Goal: Task Accomplishment & Management: Use online tool/utility

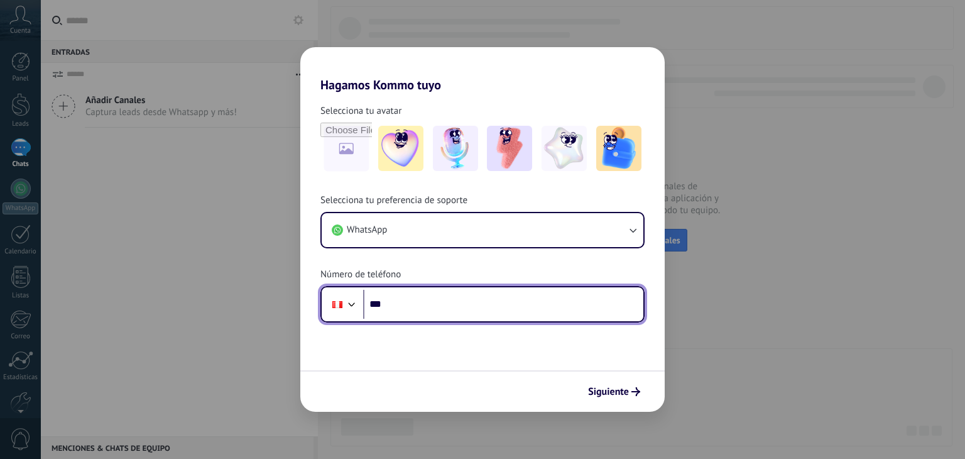
click at [481, 302] on input "***" at bounding box center [503, 304] width 280 height 29
click at [424, 302] on input "***" at bounding box center [503, 304] width 280 height 29
type input "**********"
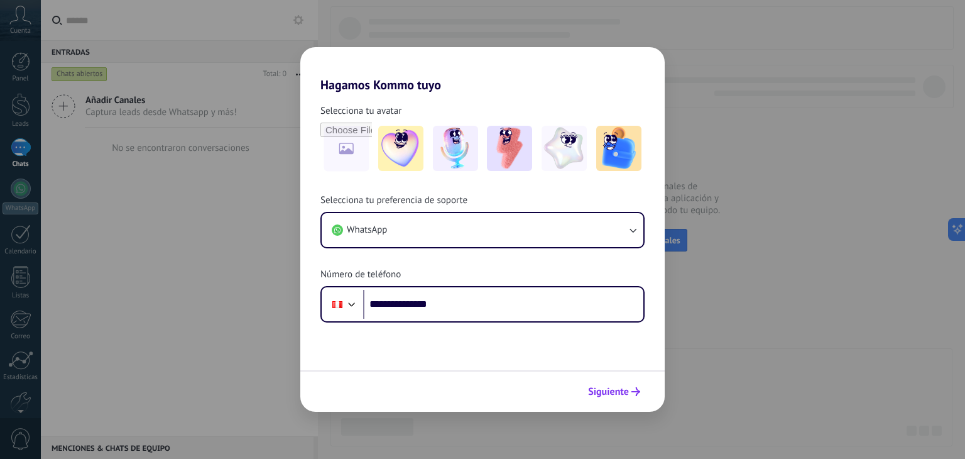
click at [626, 387] on span "Siguiente" at bounding box center [608, 391] width 41 height 9
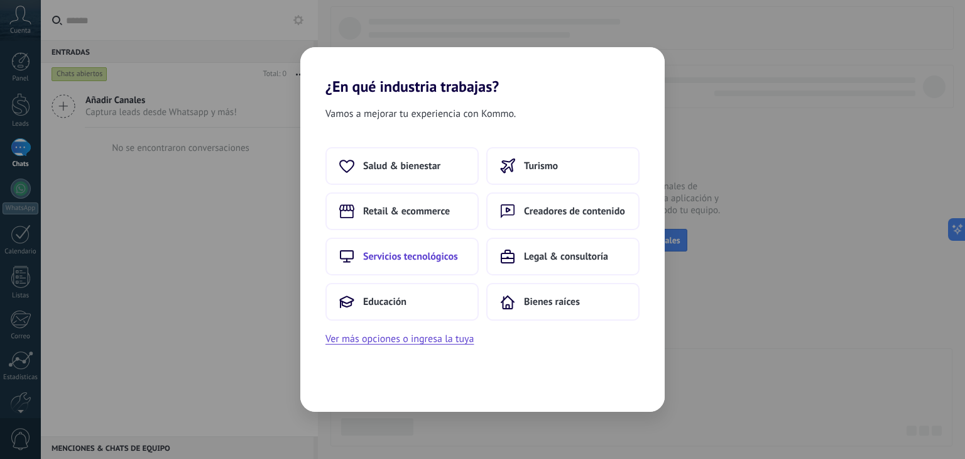
click at [414, 261] on span "Servicios tecnológicos" at bounding box center [410, 256] width 95 height 13
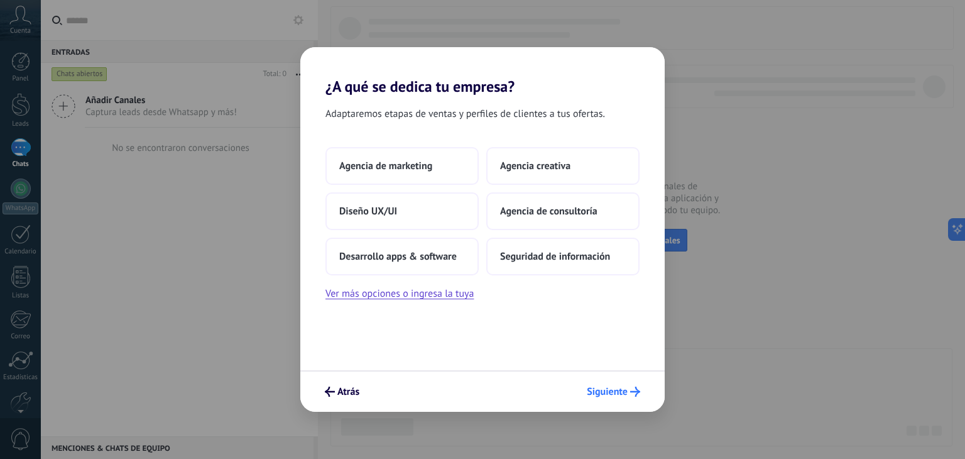
click at [637, 390] on use "submit" at bounding box center [635, 392] width 10 height 10
click at [425, 299] on button "Ver más opciones o ingresa la tuya" at bounding box center [400, 293] width 148 height 16
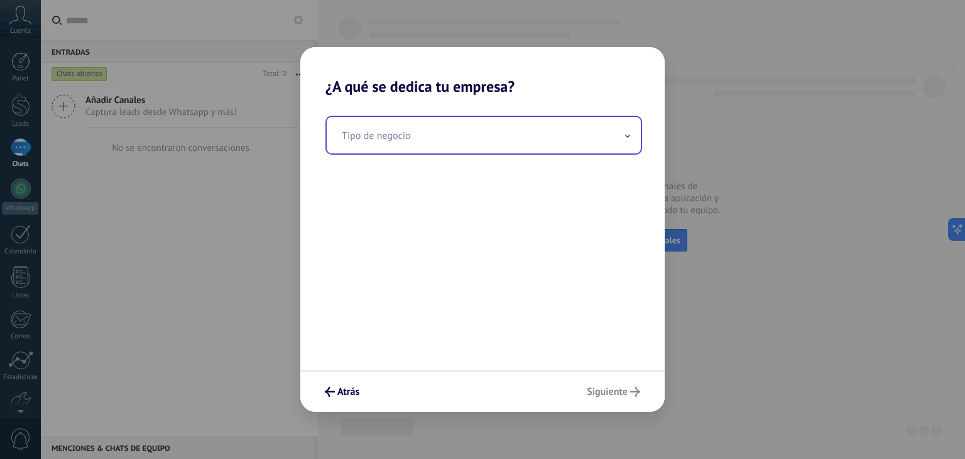
click at [407, 144] on input "text" at bounding box center [484, 135] width 314 height 36
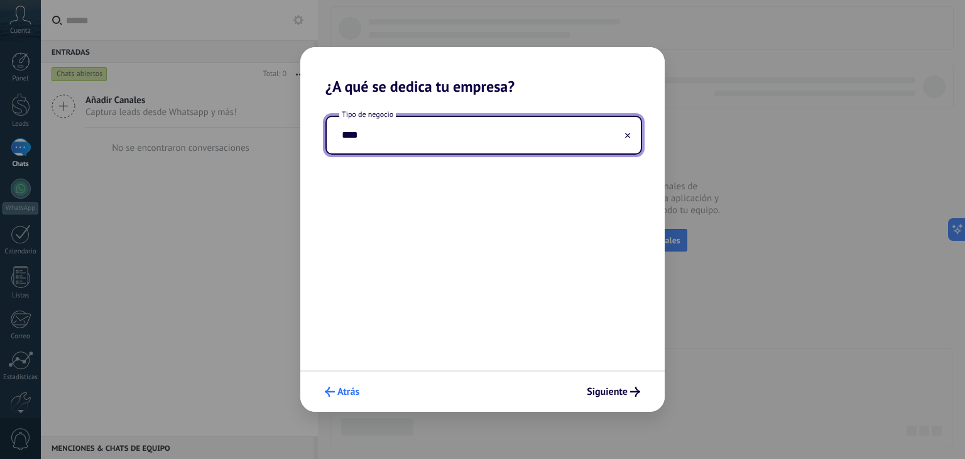
type input "****"
click at [356, 389] on button "Atrás" at bounding box center [342, 391] width 46 height 21
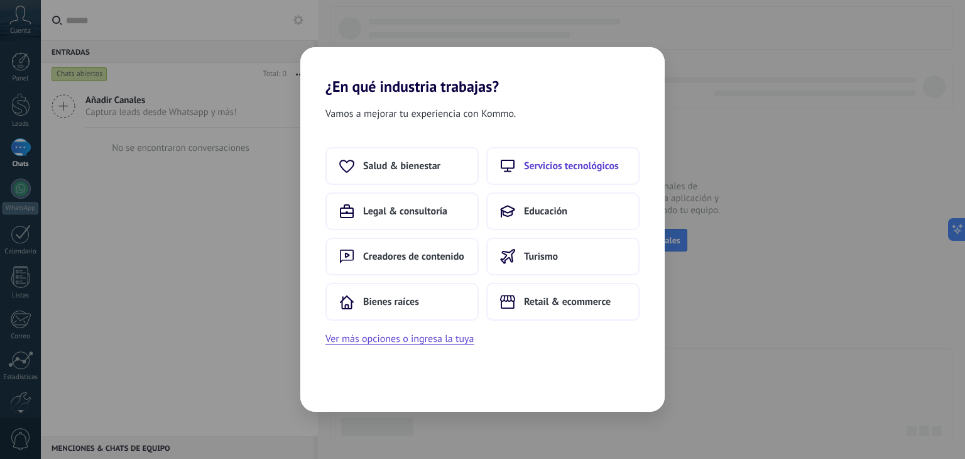
click at [561, 163] on span "Servicios tecnológicos" at bounding box center [571, 166] width 95 height 13
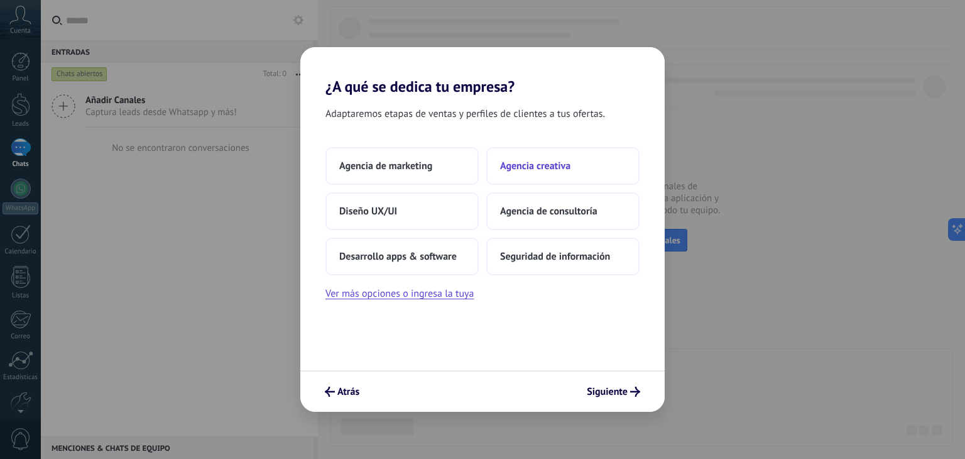
click at [552, 170] on span "Agencia creativa" at bounding box center [535, 166] width 70 height 13
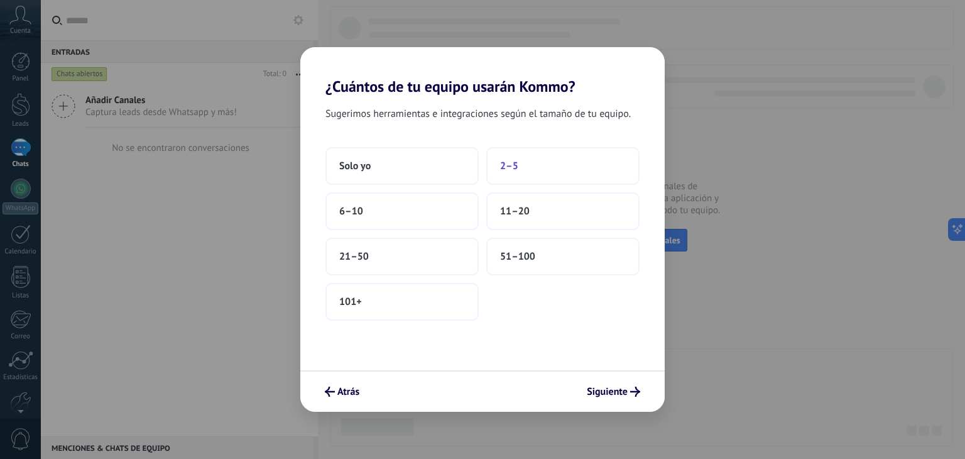
click at [507, 156] on button "2–5" at bounding box center [562, 166] width 153 height 38
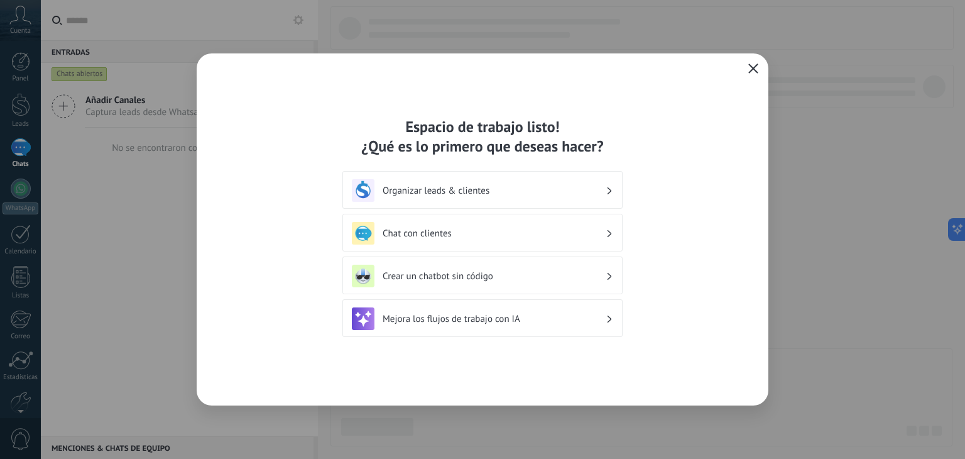
click at [746, 68] on button "button" at bounding box center [753, 69] width 16 height 18
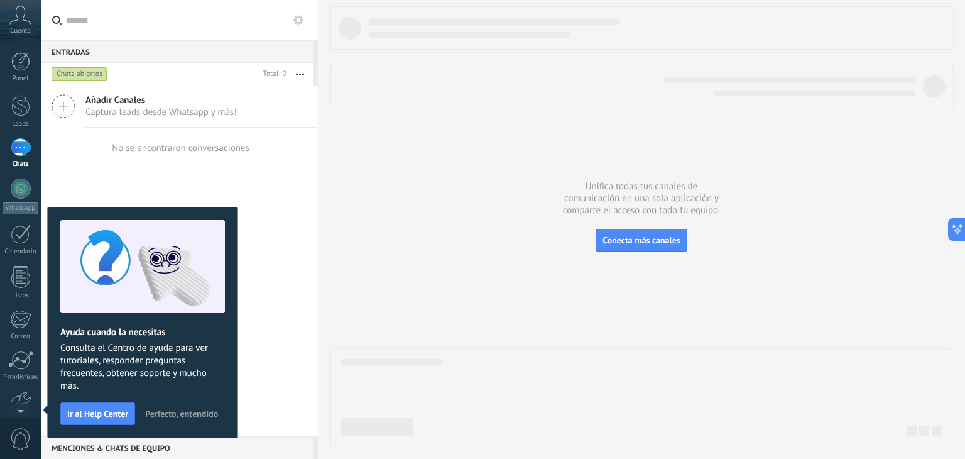
click at [203, 411] on span "Perfecto, entendido" at bounding box center [181, 413] width 73 height 9
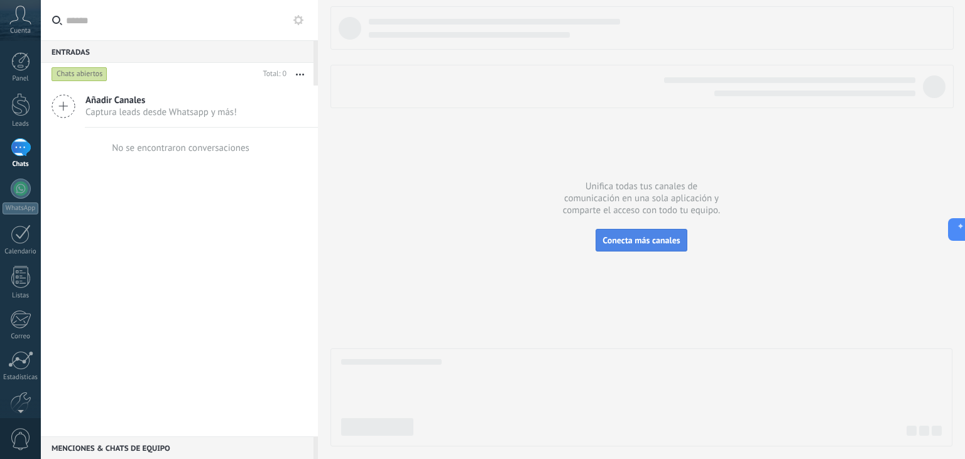
click at [645, 237] on span "Conecta más canales" at bounding box center [641, 239] width 77 height 11
click at [71, 109] on icon at bounding box center [64, 106] width 24 height 24
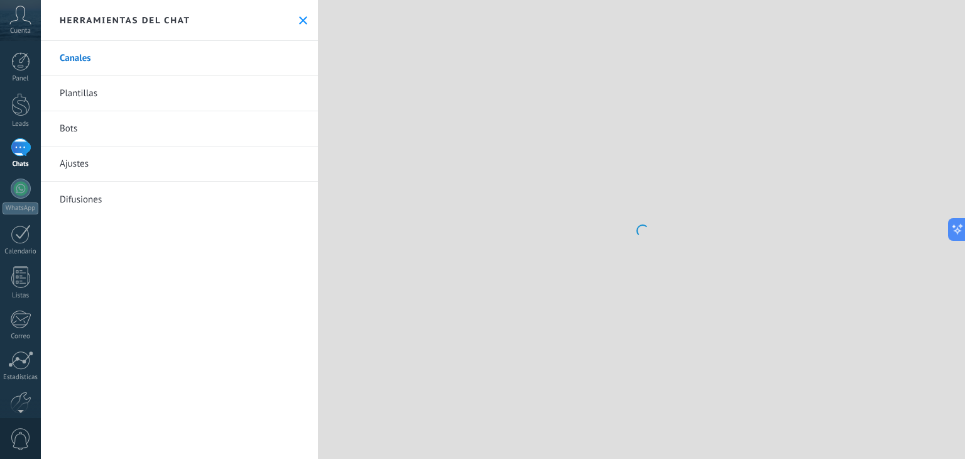
click at [60, 109] on link "Plantillas" at bounding box center [179, 93] width 277 height 35
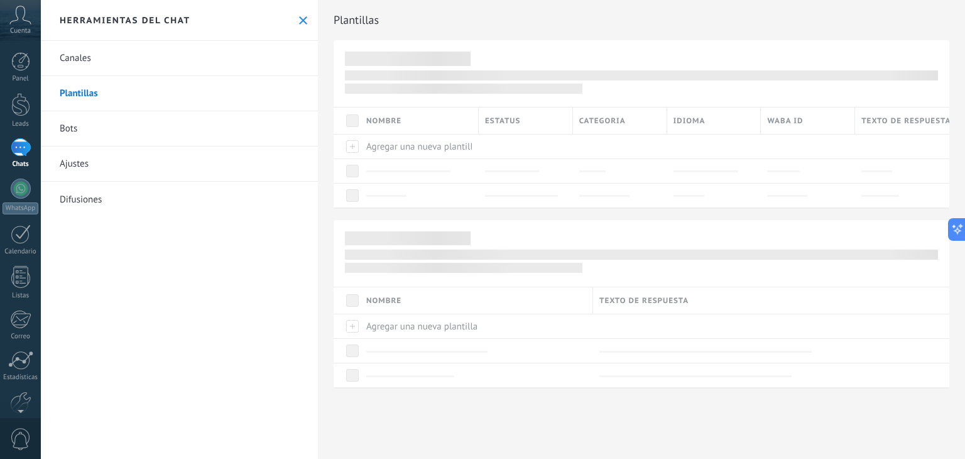
click at [171, 63] on link "Canales" at bounding box center [179, 58] width 277 height 35
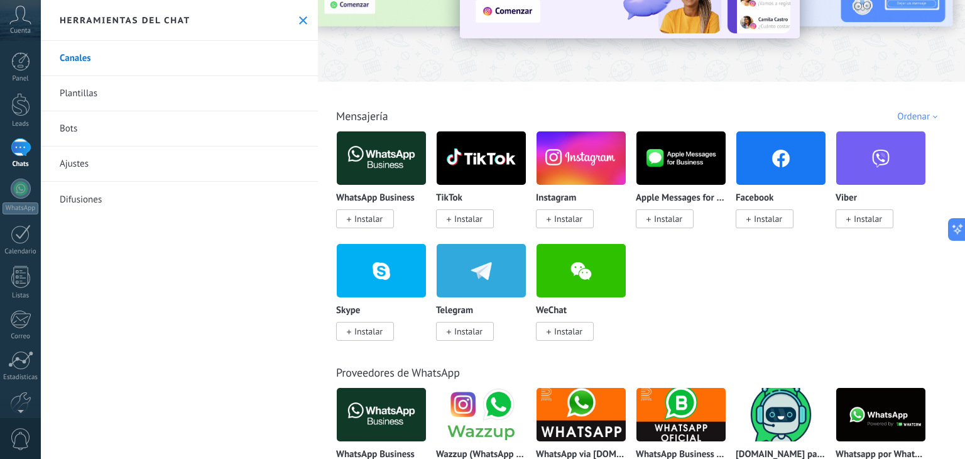
scroll to position [126, 0]
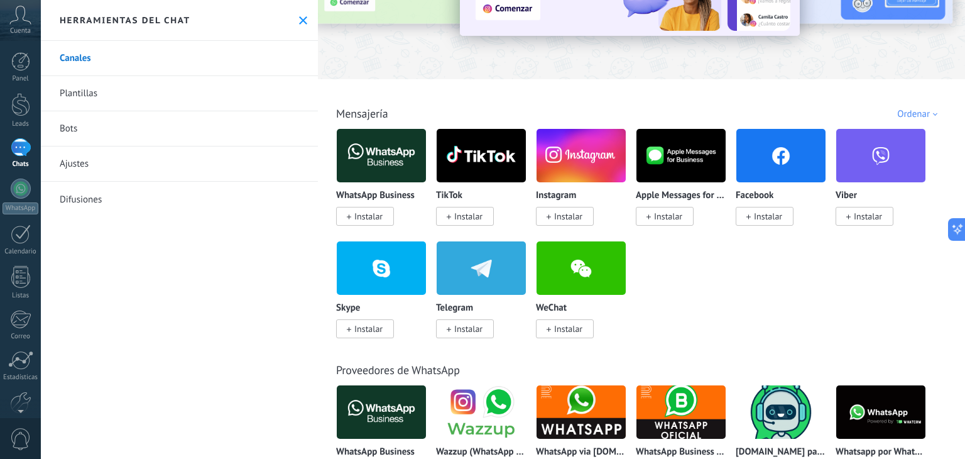
click at [772, 218] on span "Instalar" at bounding box center [768, 216] width 28 height 11
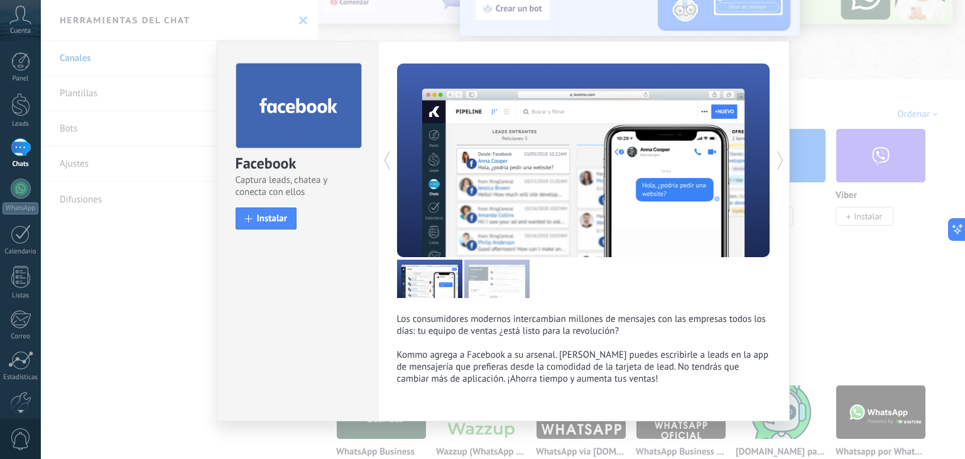
scroll to position [10, 0]
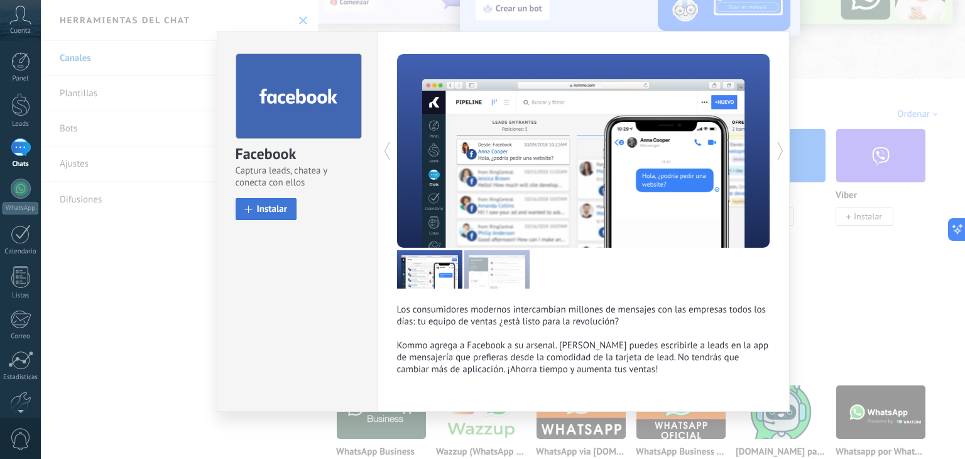
click at [270, 209] on span "Instalar" at bounding box center [272, 208] width 31 height 9
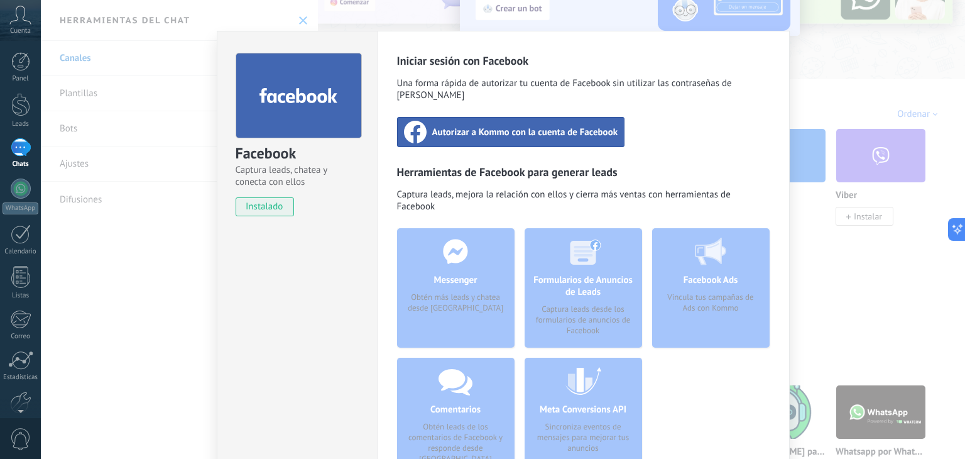
click at [831, 72] on div "Facebook Captura leads, chatea y conecta con ellos instalado Desinstalar Inicia…" at bounding box center [503, 229] width 925 height 459
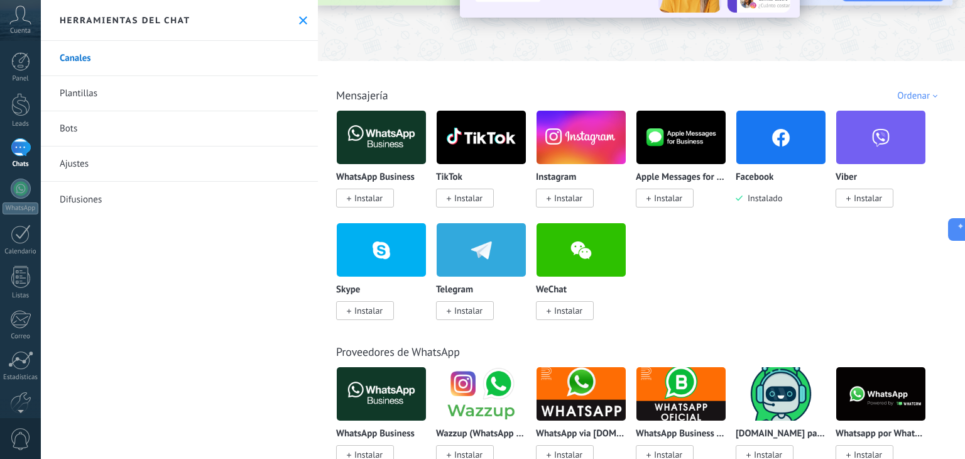
scroll to position [126, 0]
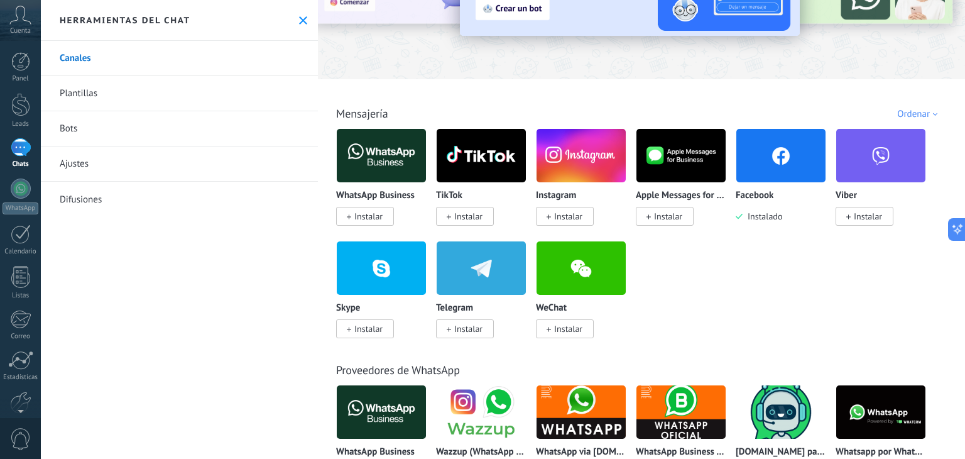
click at [363, 217] on span "Instalar" at bounding box center [368, 216] width 28 height 11
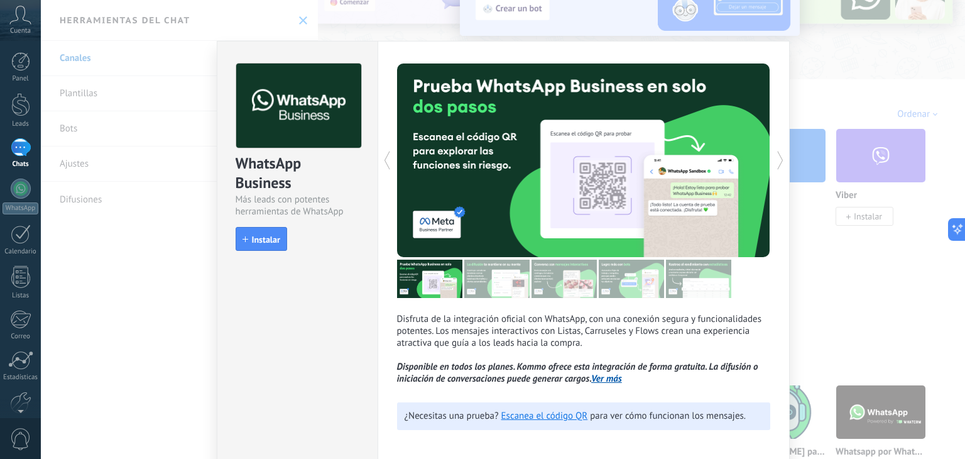
scroll to position [55, 0]
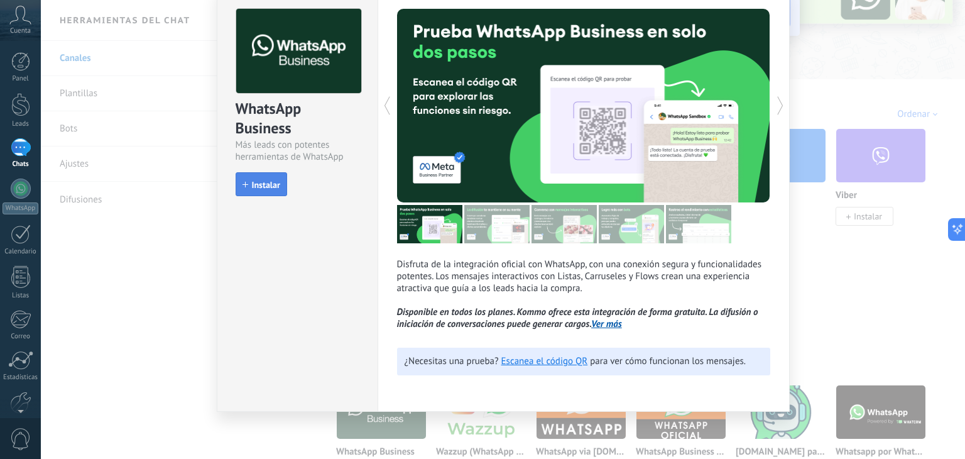
click at [256, 186] on span "Instalar" at bounding box center [266, 184] width 28 height 9
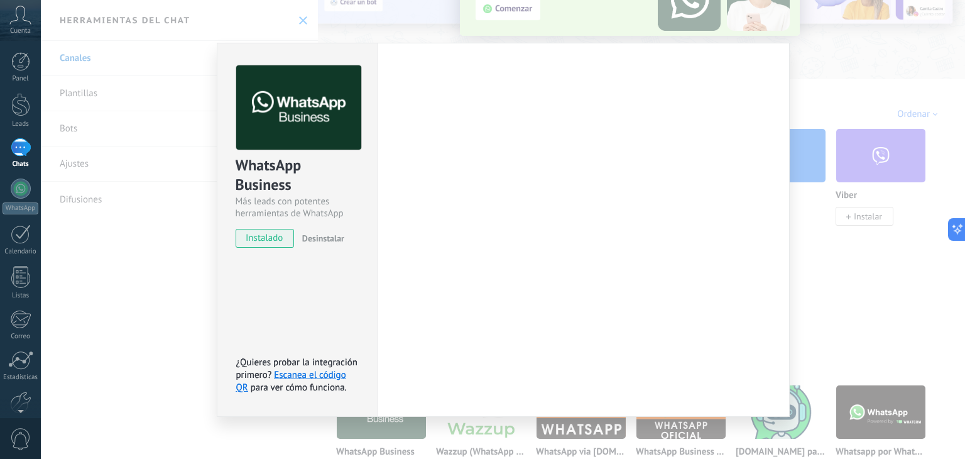
scroll to position [0, 0]
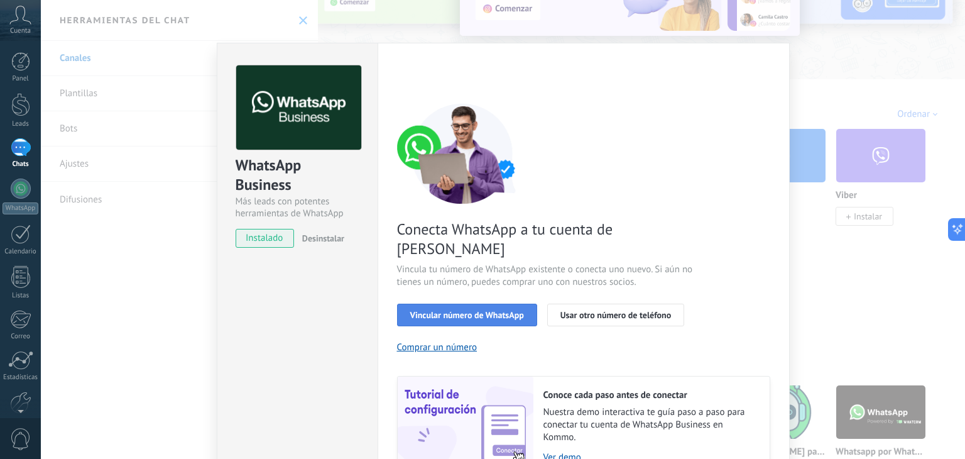
click at [453, 304] on button "Vincular número de WhatsApp" at bounding box center [467, 315] width 140 height 23
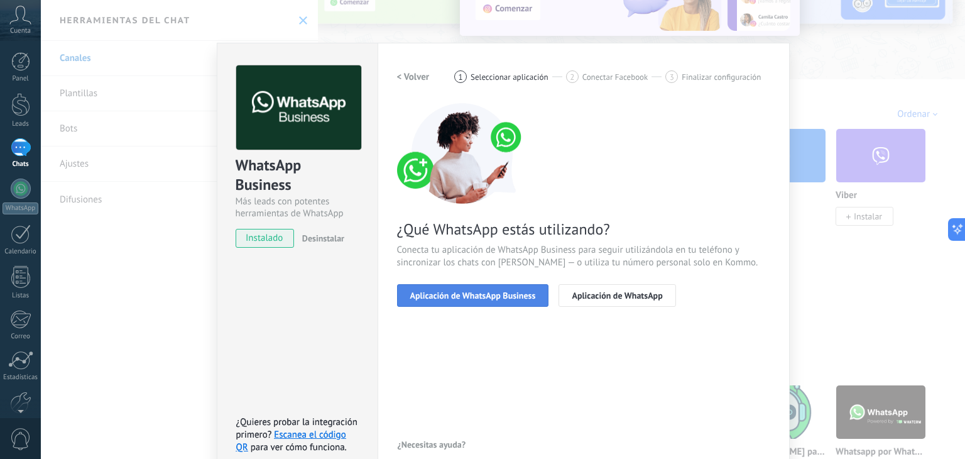
click at [483, 295] on span "Aplicación de WhatsApp Business" at bounding box center [473, 295] width 126 height 9
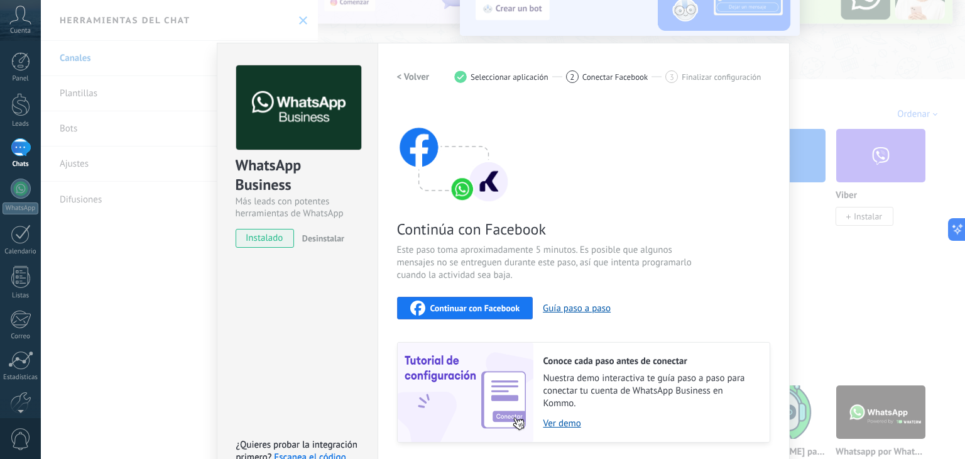
click at [481, 310] on span "Continuar con Facebook" at bounding box center [476, 308] width 90 height 9
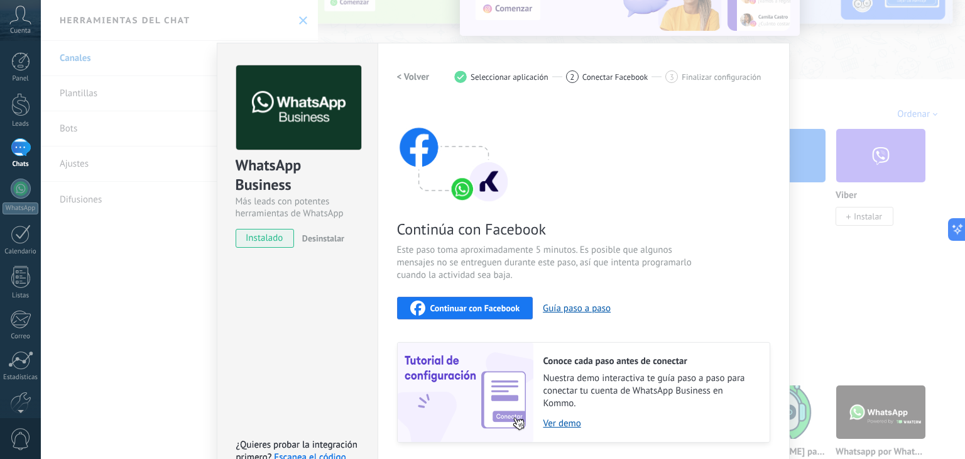
click at [491, 309] on span "Continuar con Facebook" at bounding box center [476, 308] width 90 height 9
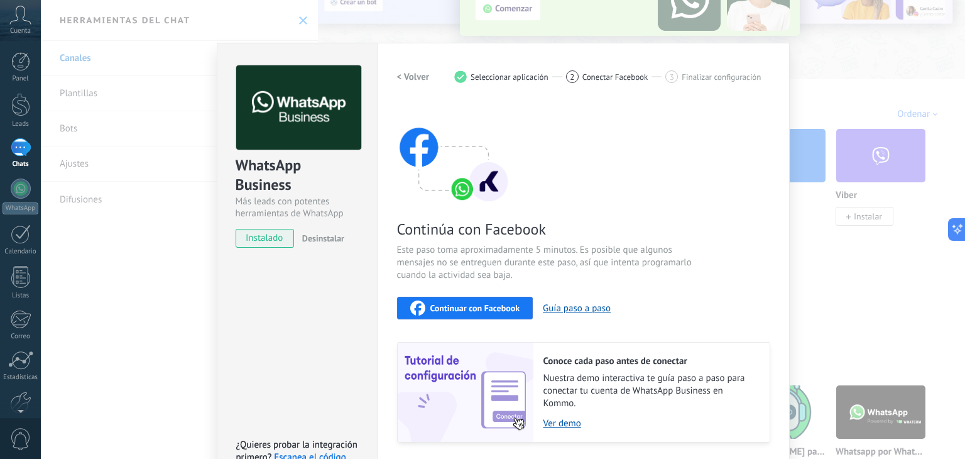
click at [480, 314] on div "Continuar con Facebook" at bounding box center [465, 307] width 110 height 15
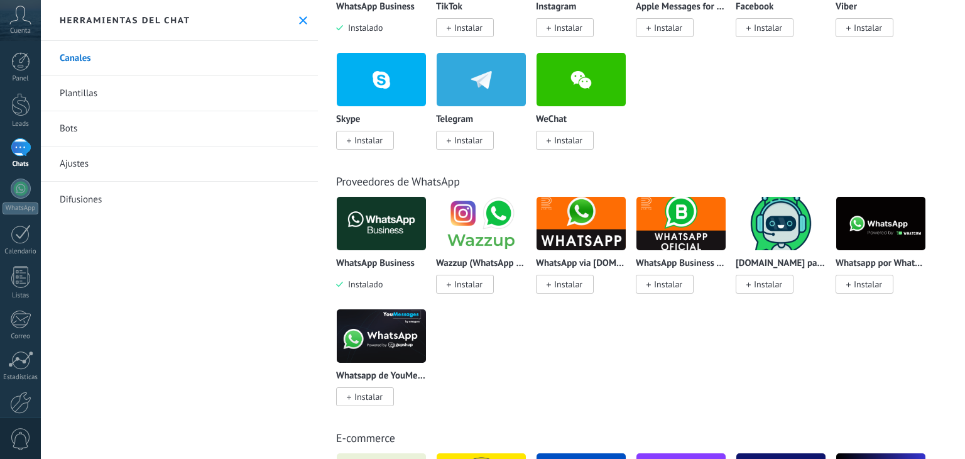
click at [381, 222] on img at bounding box center [381, 223] width 89 height 61
click at [392, 226] on img at bounding box center [381, 223] width 89 height 61
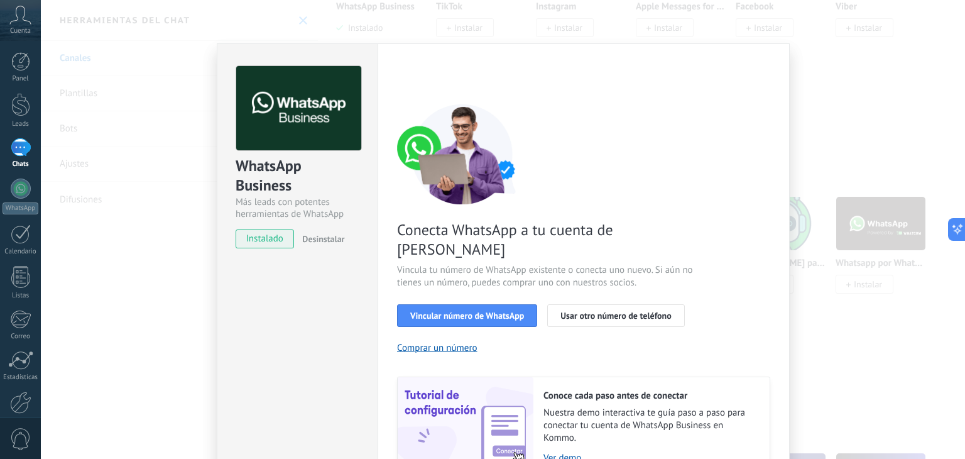
click at [270, 239] on span "instalado" at bounding box center [264, 238] width 57 height 19
click at [470, 311] on span "Vincular número de WhatsApp" at bounding box center [467, 315] width 114 height 9
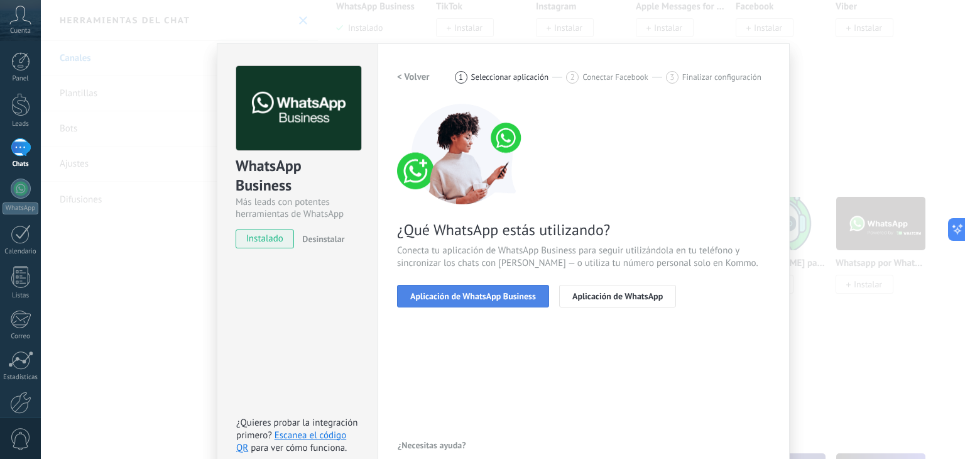
click at [471, 293] on span "Aplicación de WhatsApp Business" at bounding box center [473, 296] width 126 height 9
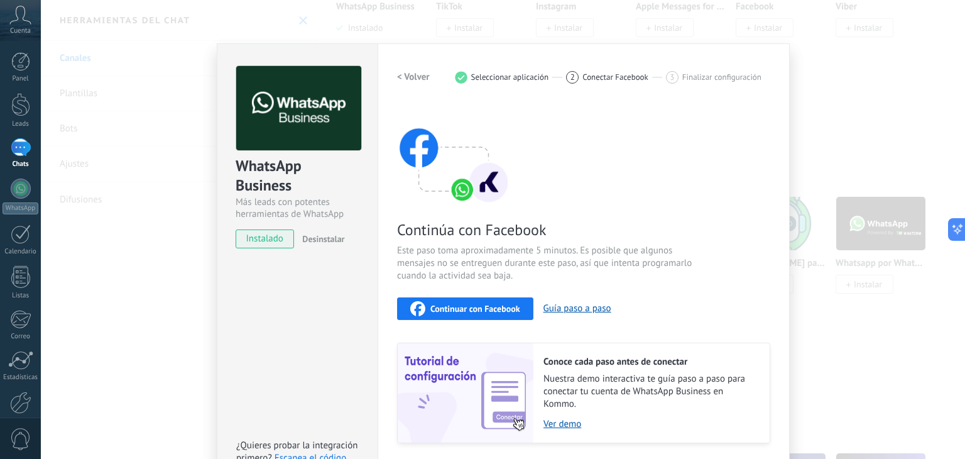
click at [505, 310] on span "Continuar con Facebook" at bounding box center [476, 308] width 90 height 9
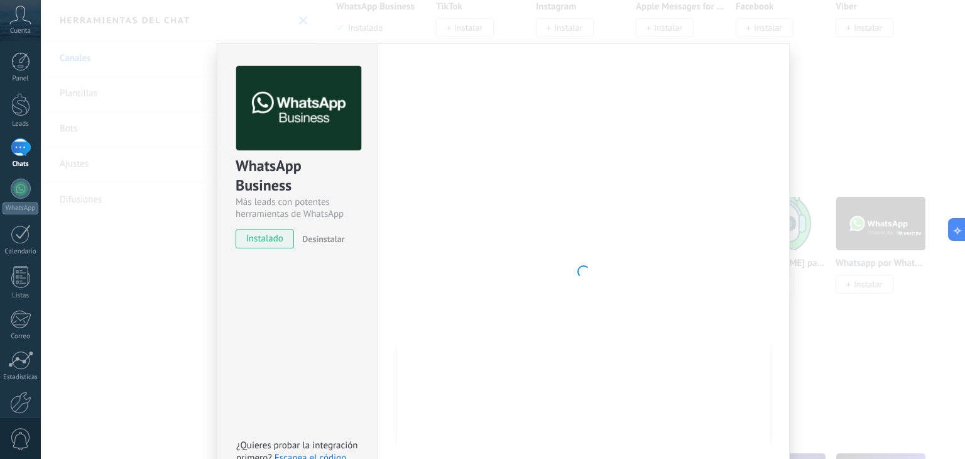
click at [608, 295] on div at bounding box center [583, 271] width 373 height 411
click at [515, 287] on div at bounding box center [583, 271] width 373 height 411
click at [517, 285] on div at bounding box center [583, 271] width 373 height 411
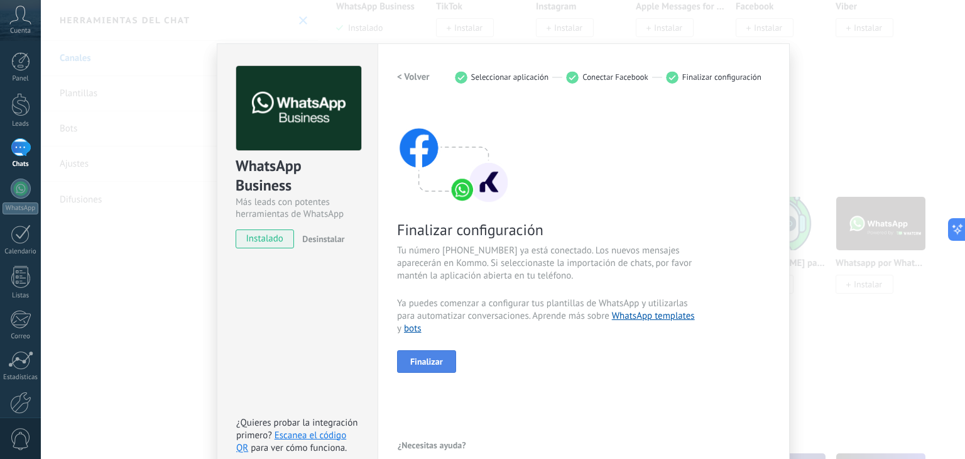
click at [420, 358] on span "Finalizar" at bounding box center [426, 361] width 33 height 9
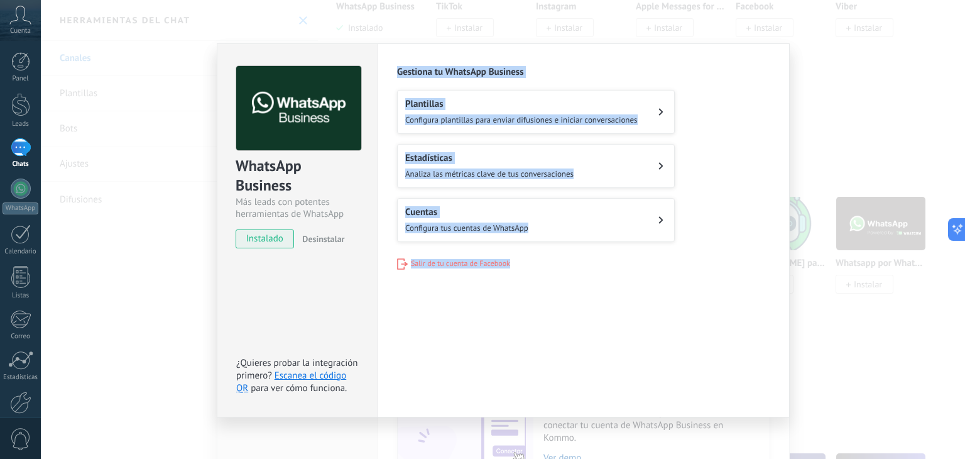
click at [726, 249] on div "Gestiona tu WhatsApp Business Plantillas Configura plantillas para enviar difus…" at bounding box center [583, 168] width 373 height 204
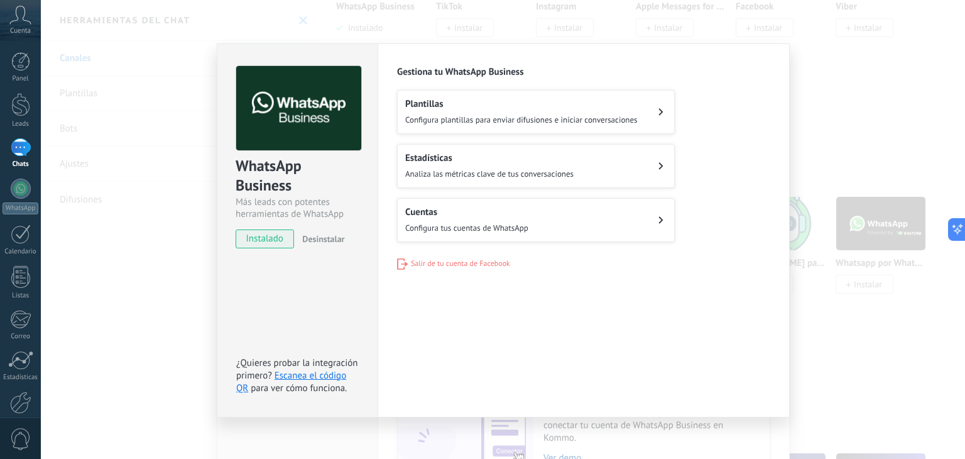
click at [186, 236] on div "WhatsApp Business Más leads con potentes herramientas de WhatsApp instalado Des…" at bounding box center [503, 229] width 925 height 459
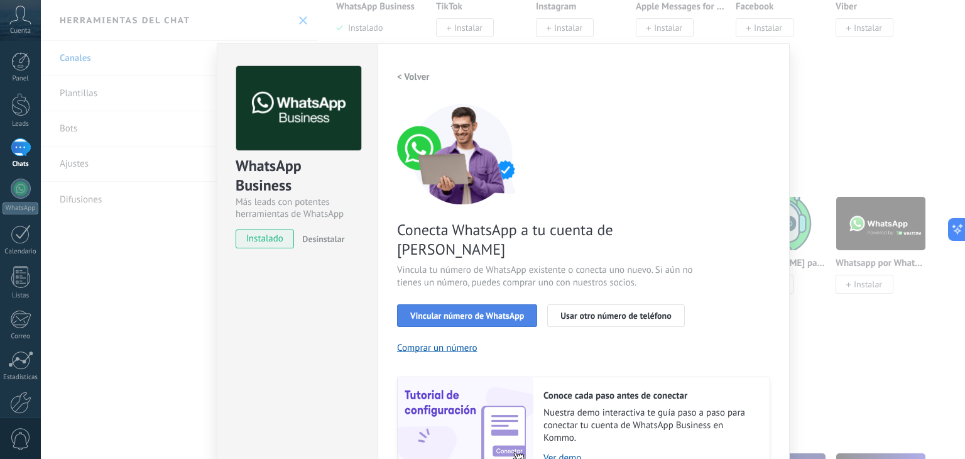
click at [465, 311] on span "Vincular número de WhatsApp" at bounding box center [467, 315] width 114 height 9
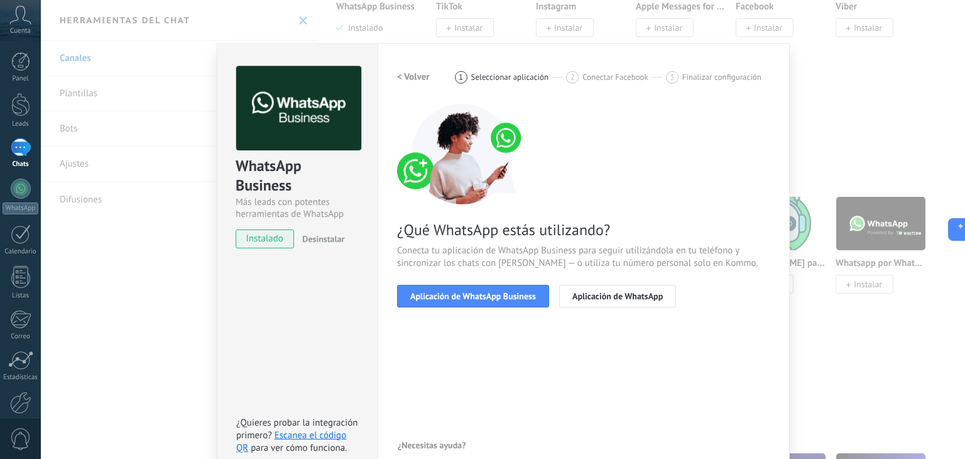
click at [465, 292] on span "Aplicación de WhatsApp Business" at bounding box center [473, 296] width 126 height 9
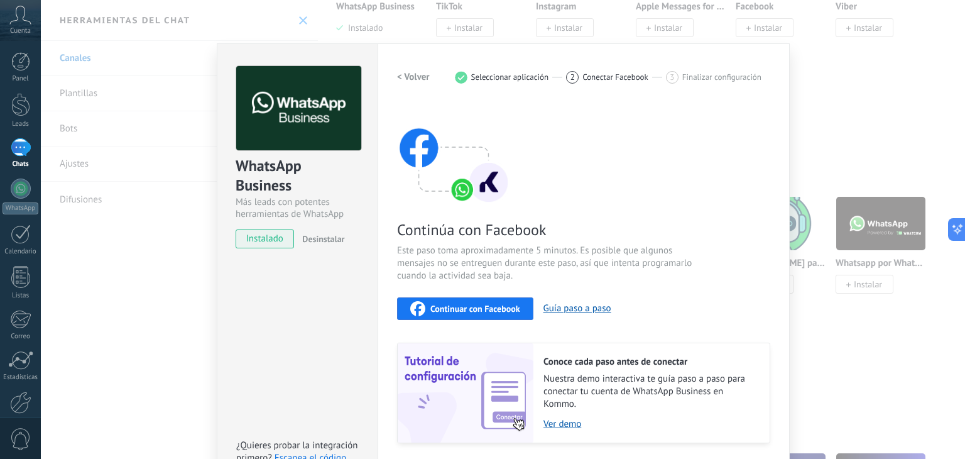
click at [459, 301] on div "Continuar con Facebook" at bounding box center [465, 308] width 110 height 15
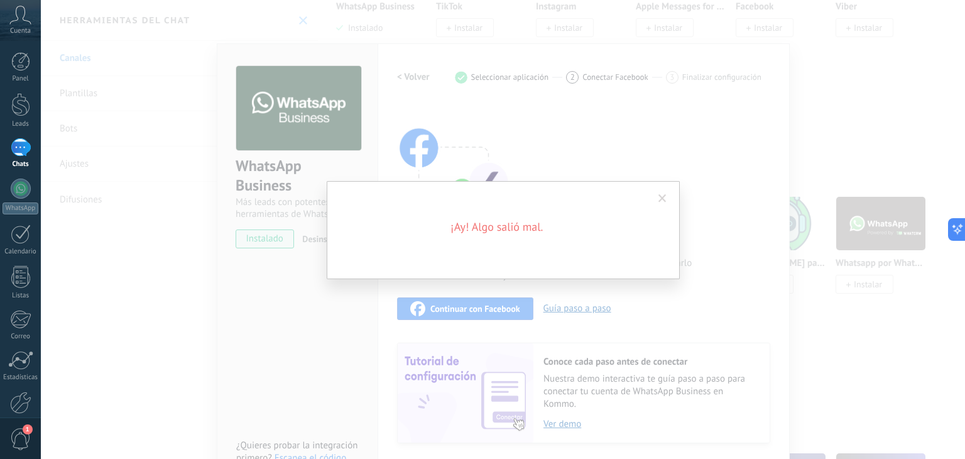
click at [655, 197] on span at bounding box center [662, 198] width 21 height 21
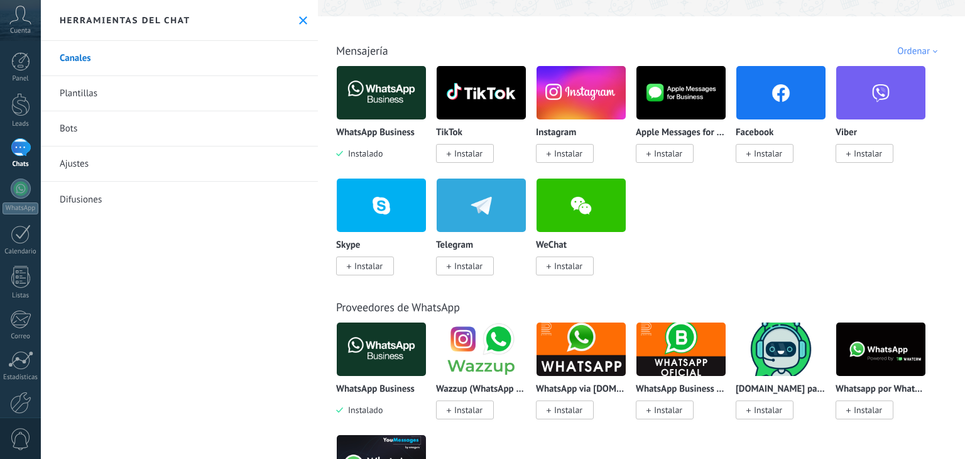
click at [377, 344] on img at bounding box center [381, 349] width 89 height 61
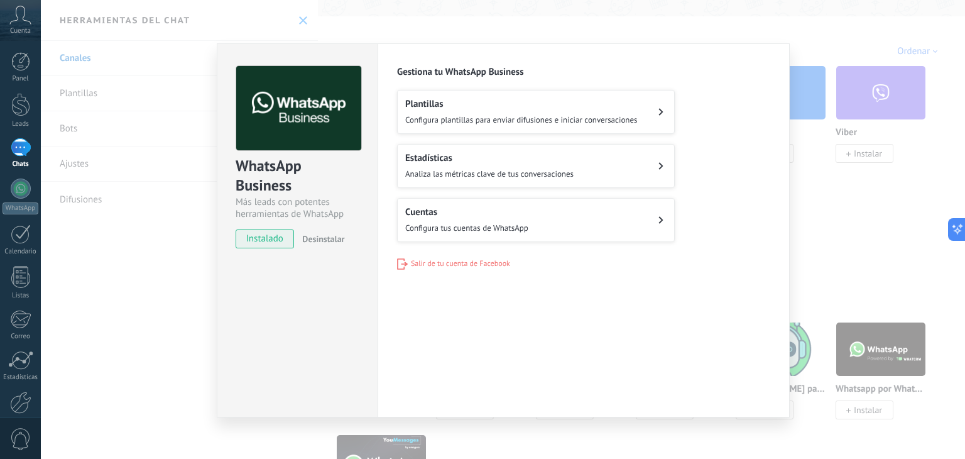
click at [493, 212] on h2 "Cuentas" at bounding box center [466, 212] width 123 height 12
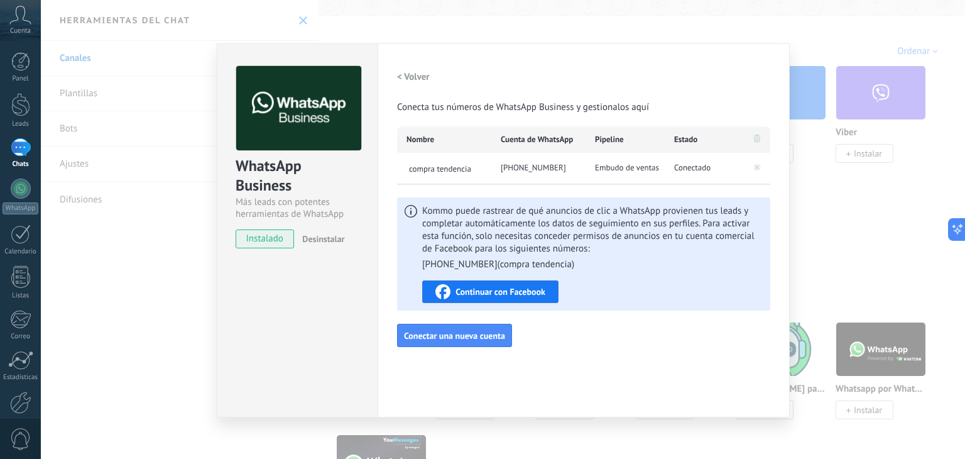
click at [905, 31] on div "WhatsApp Business Más leads con potentes herramientas de WhatsApp instalado Des…" at bounding box center [503, 229] width 925 height 459
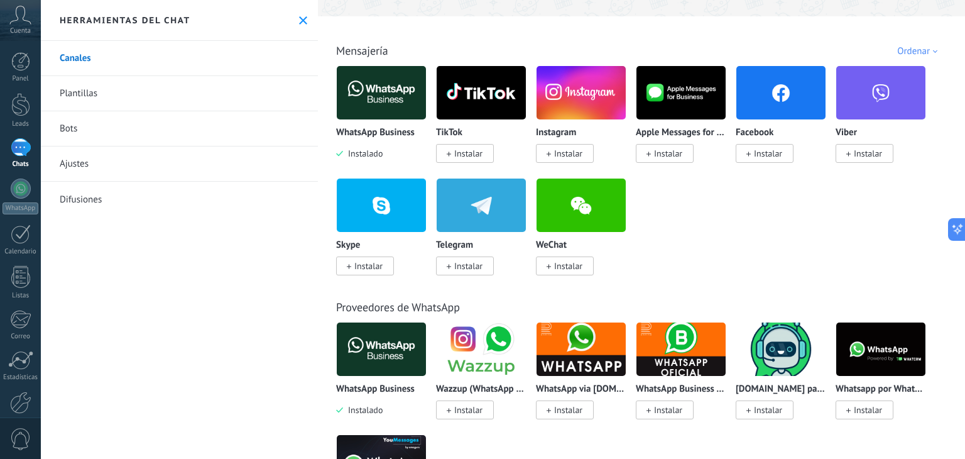
click at [762, 153] on span "Instalar" at bounding box center [768, 153] width 28 height 11
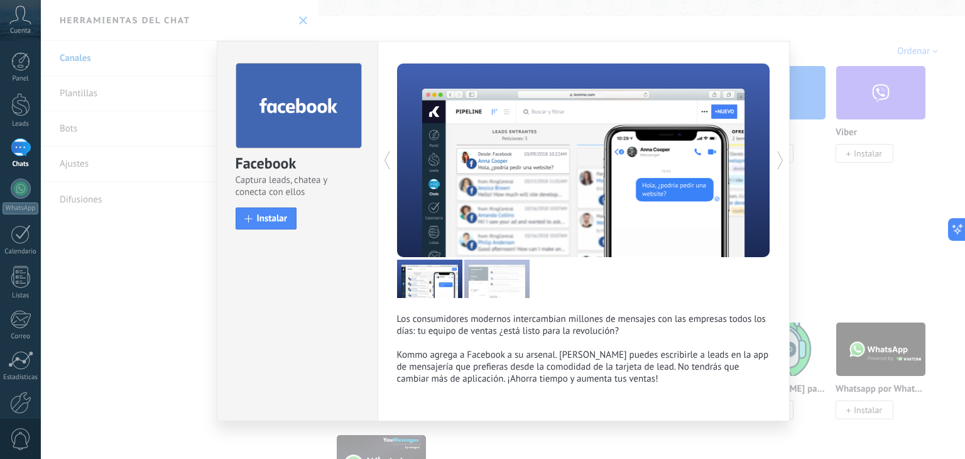
scroll to position [10, 0]
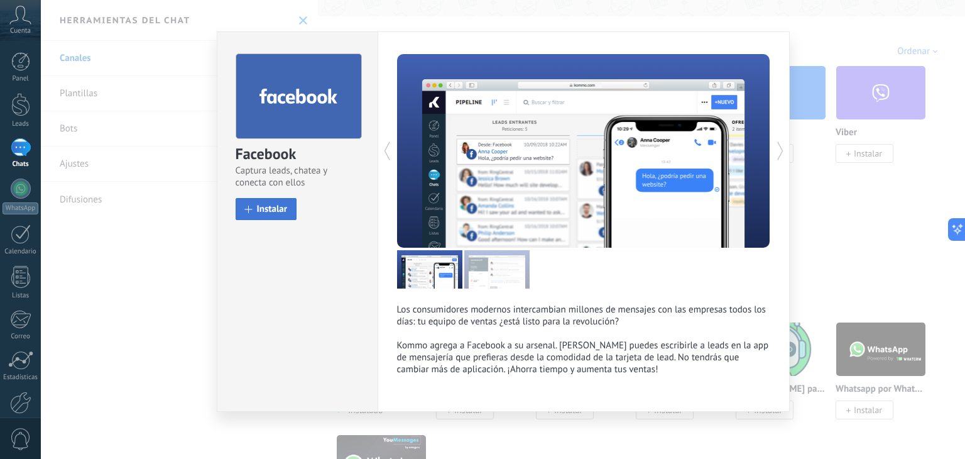
click at [257, 213] on span "Instalar" at bounding box center [272, 208] width 31 height 9
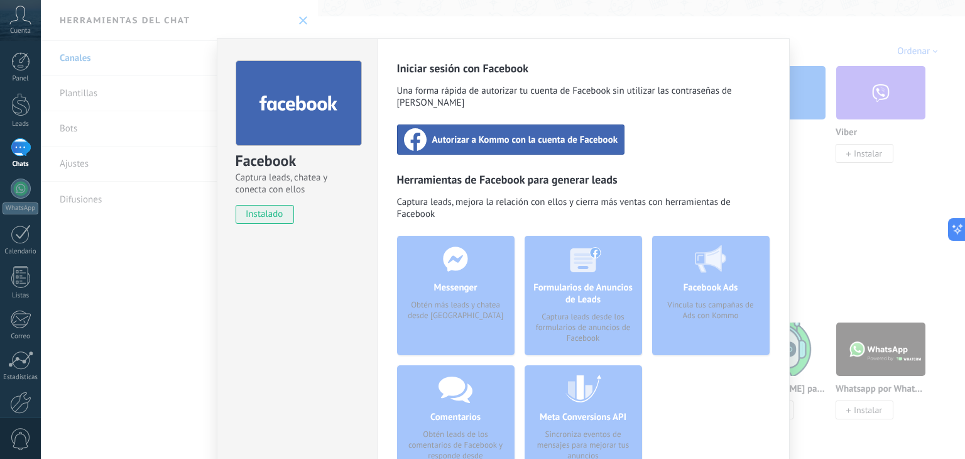
scroll to position [0, 0]
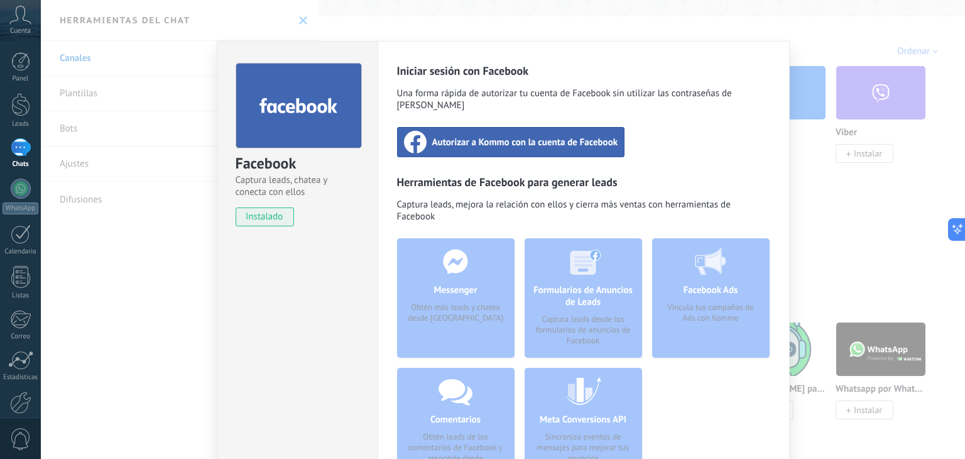
click at [515, 136] on span "Autorizar a Kommo con la cuenta de Facebook" at bounding box center [525, 142] width 186 height 13
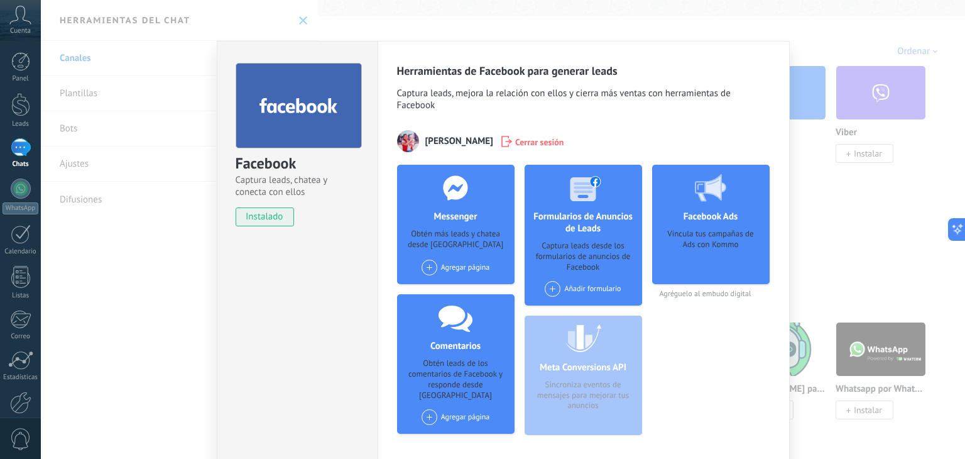
click at [425, 270] on span at bounding box center [430, 268] width 16 height 16
click at [468, 289] on div "Compra Tendencia" at bounding box center [463, 291] width 86 height 28
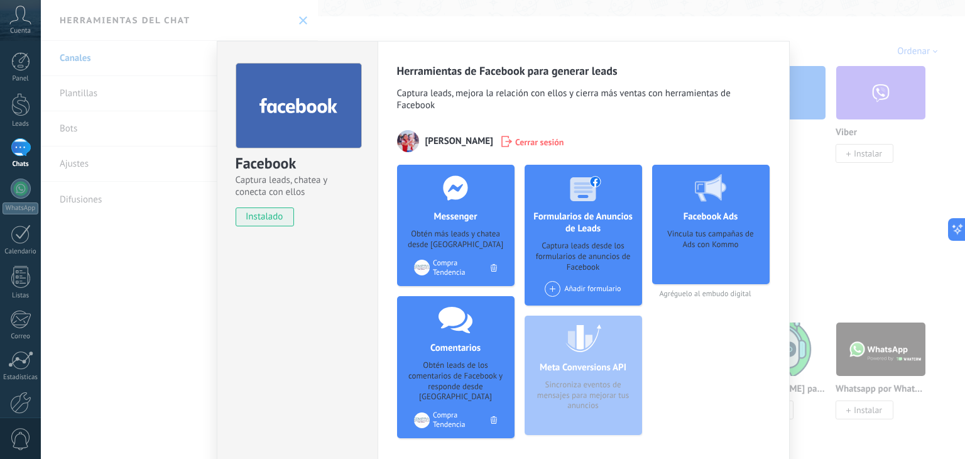
click at [916, 238] on div "Facebook Captura leads, chatea y conecta con ellos instalado Desinstalar Herram…" at bounding box center [503, 229] width 925 height 459
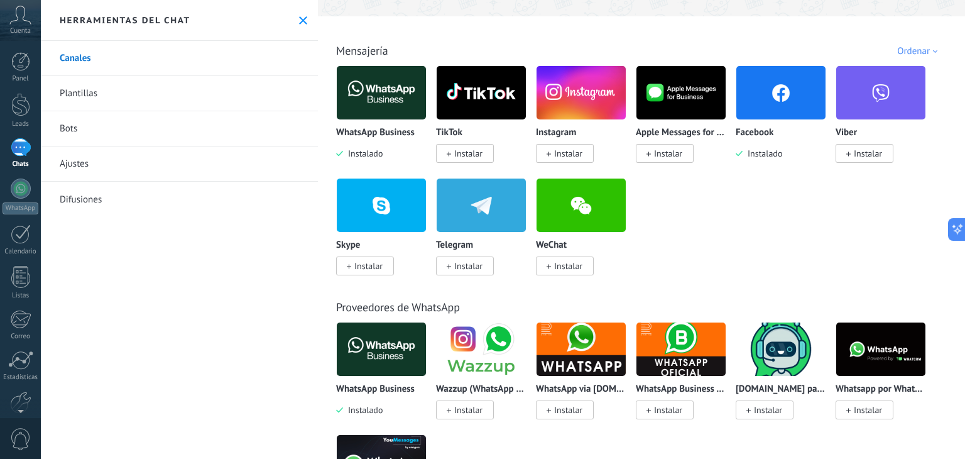
click at [21, 149] on div at bounding box center [21, 147] width 20 height 18
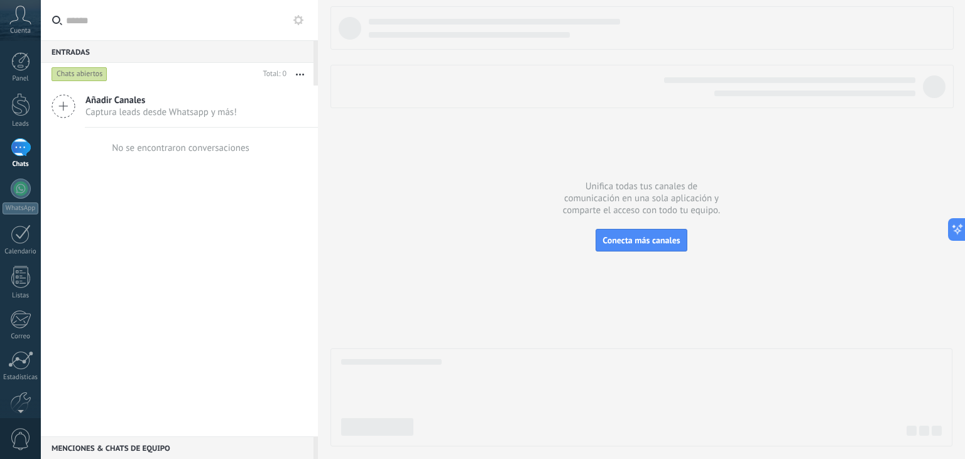
click at [301, 79] on button "button" at bounding box center [300, 74] width 27 height 23
click at [192, 75] on div "Chats abiertos" at bounding box center [153, 74] width 209 height 23
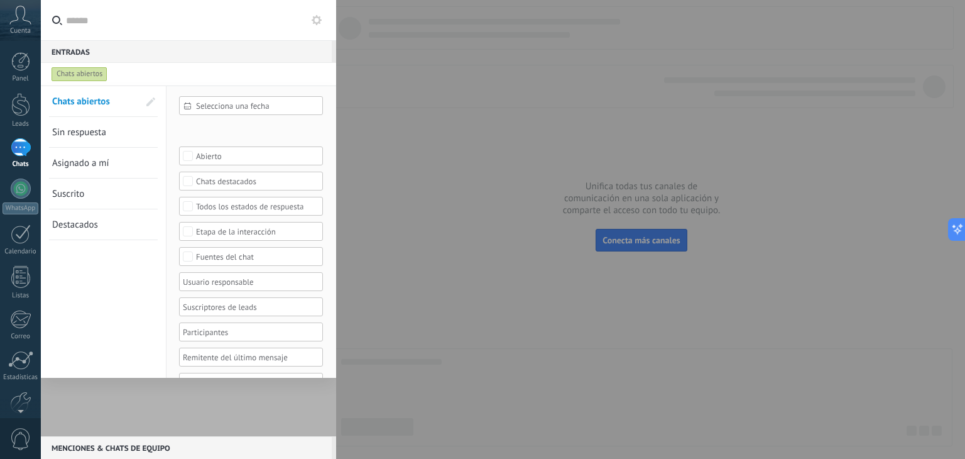
click at [119, 26] on input "text" at bounding box center [196, 20] width 260 height 40
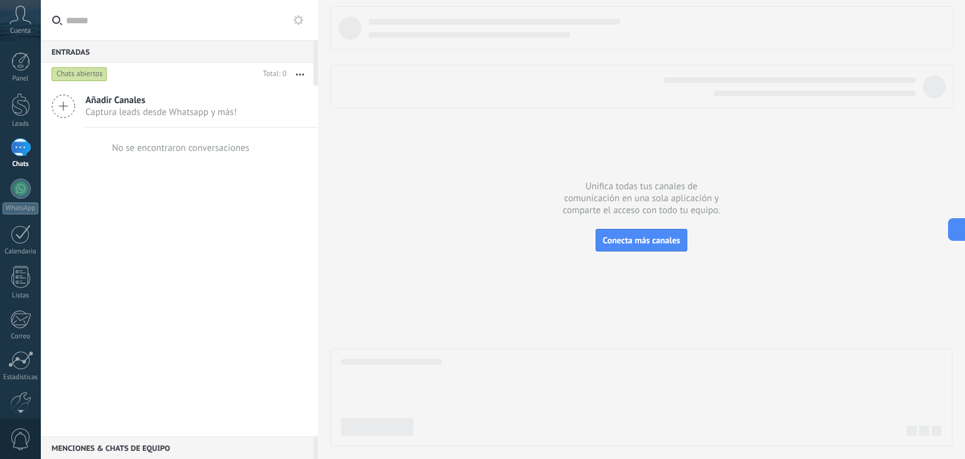
click at [301, 25] on icon at bounding box center [299, 20] width 10 height 10
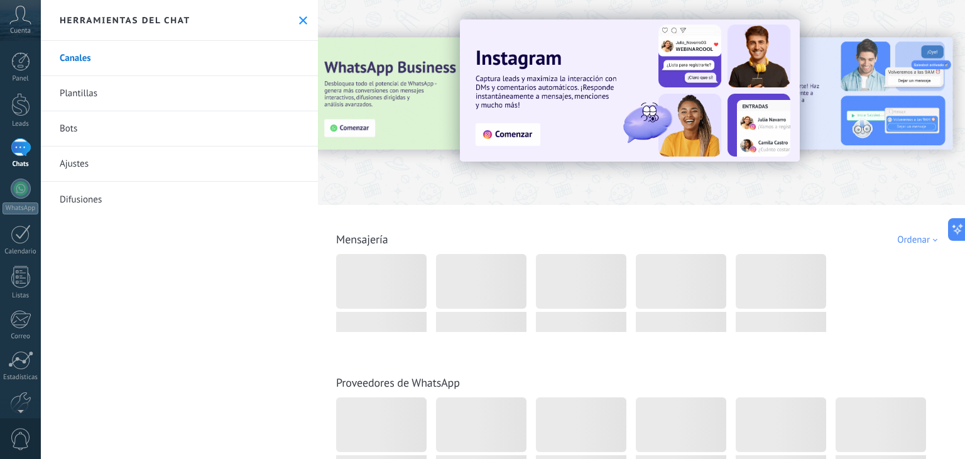
click at [204, 122] on link "Bots" at bounding box center [179, 128] width 277 height 35
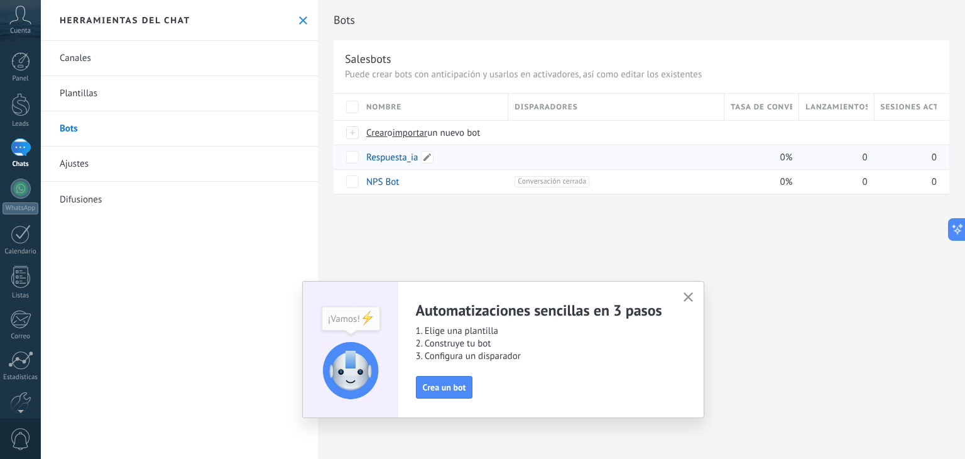
click at [390, 155] on link "Respuesta_ia" at bounding box center [392, 157] width 52 height 12
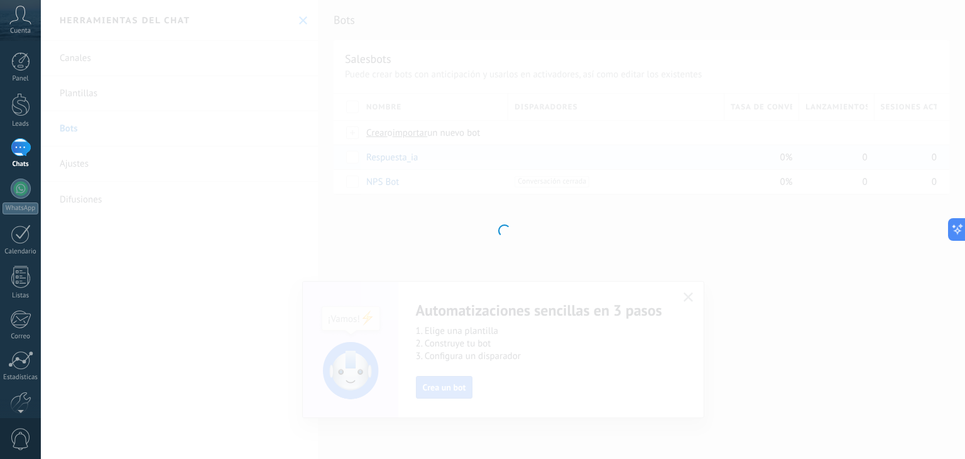
type input "**********"
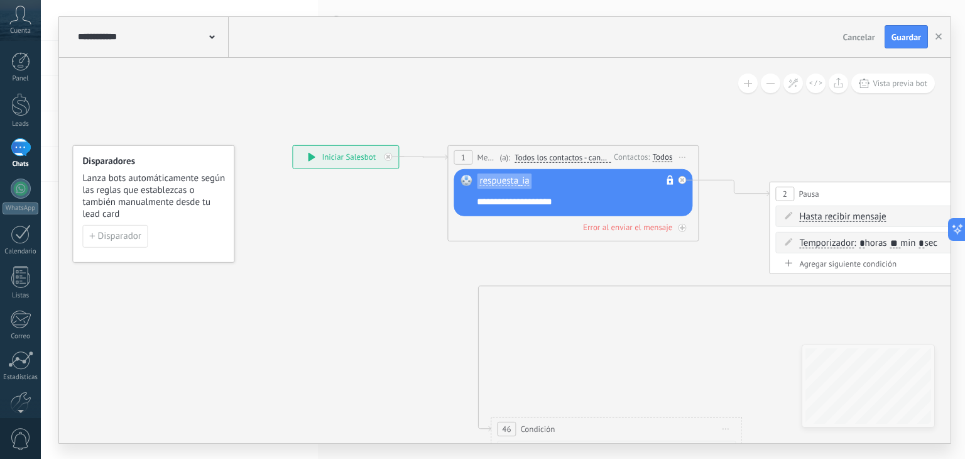
drag, startPoint x: 650, startPoint y: 114, endPoint x: 616, endPoint y: 107, distance: 34.6
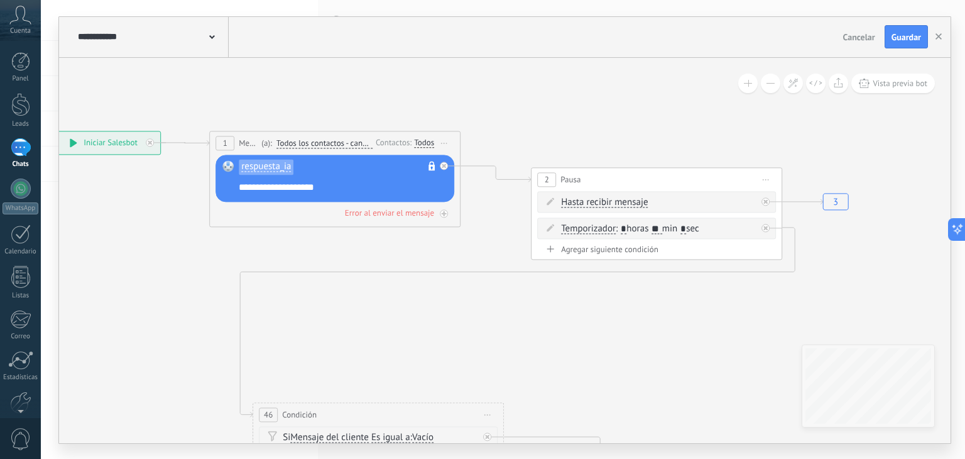
drag, startPoint x: 850, startPoint y: 156, endPoint x: 611, endPoint y: 141, distance: 239.3
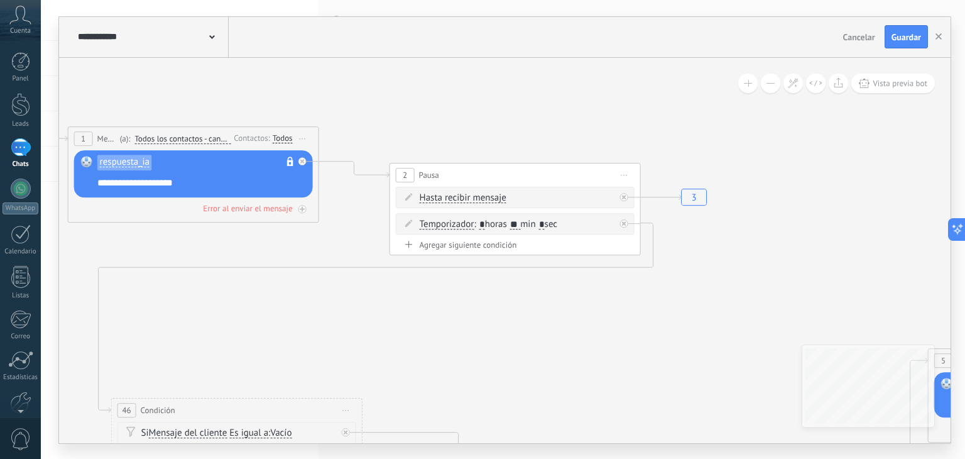
drag, startPoint x: 825, startPoint y: 147, endPoint x: 684, endPoint y: 143, distance: 141.5
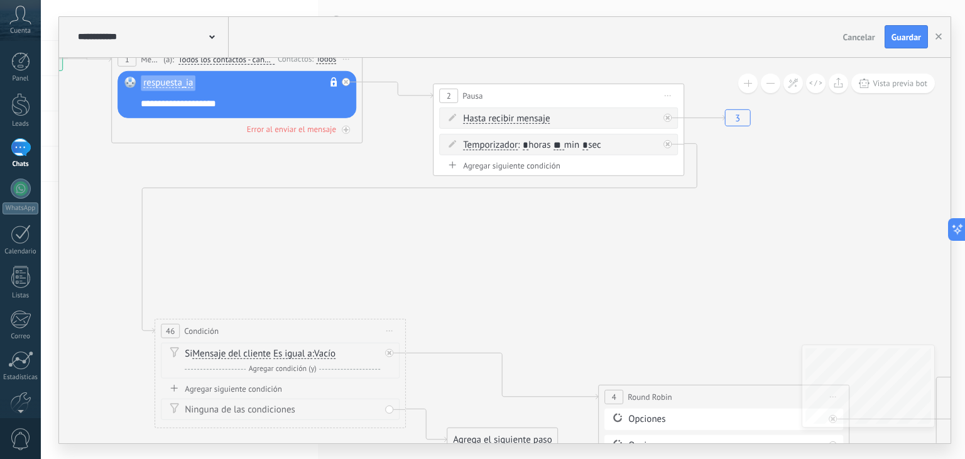
drag, startPoint x: 551, startPoint y: 123, endPoint x: 594, endPoint y: 43, distance: 90.3
click at [594, 43] on div "**********" at bounding box center [505, 230] width 892 height 426
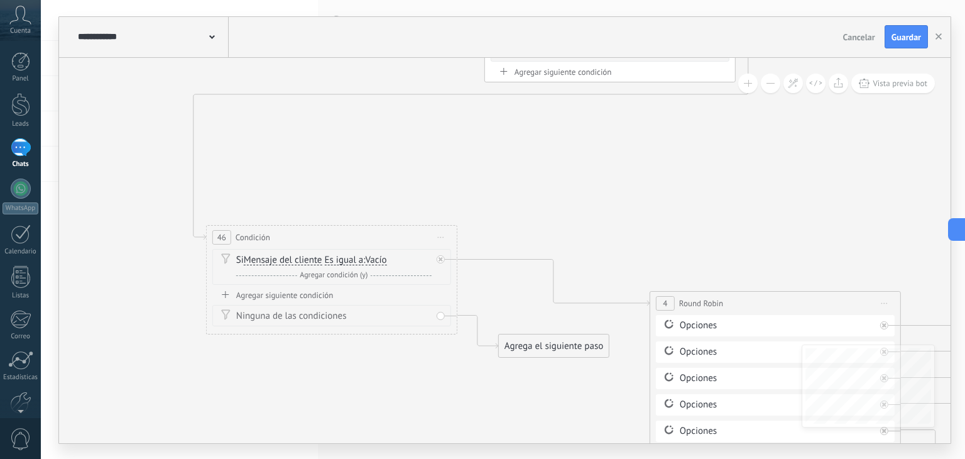
drag, startPoint x: 639, startPoint y: 243, endPoint x: 690, endPoint y: 150, distance: 106.9
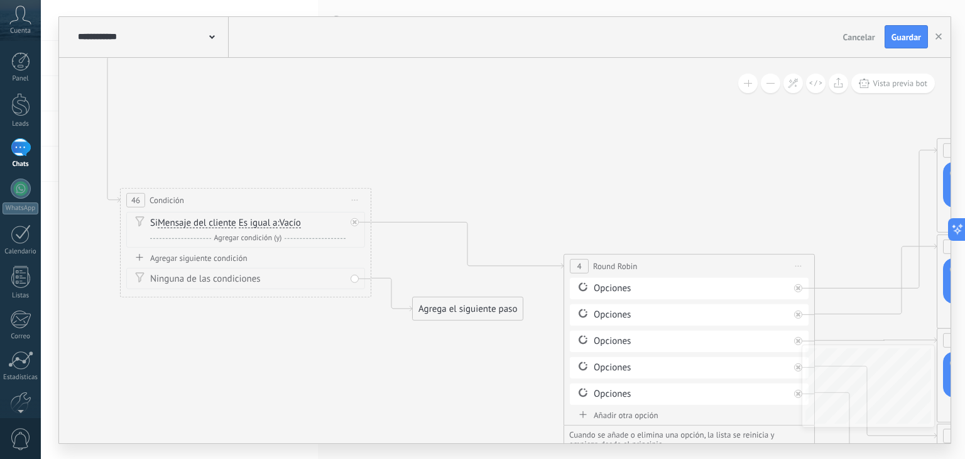
drag, startPoint x: 718, startPoint y: 192, endPoint x: 632, endPoint y: 155, distance: 93.7
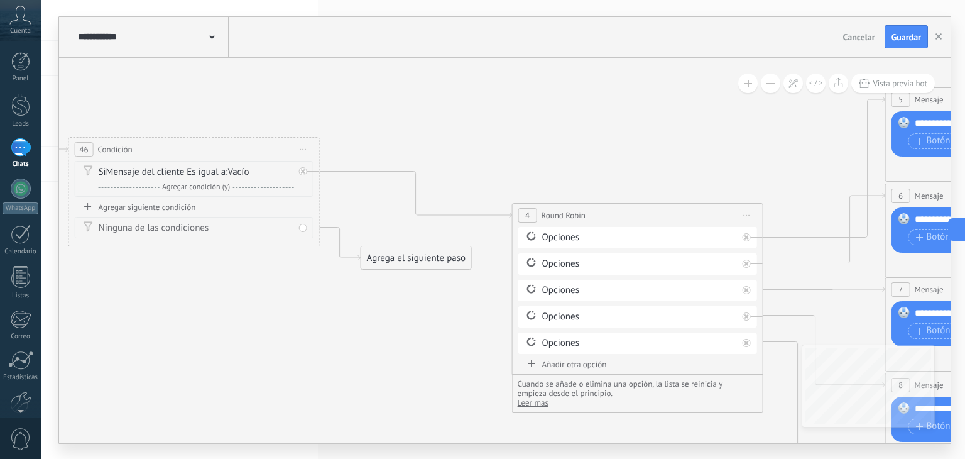
drag, startPoint x: 637, startPoint y: 156, endPoint x: 574, endPoint y: 97, distance: 86.3
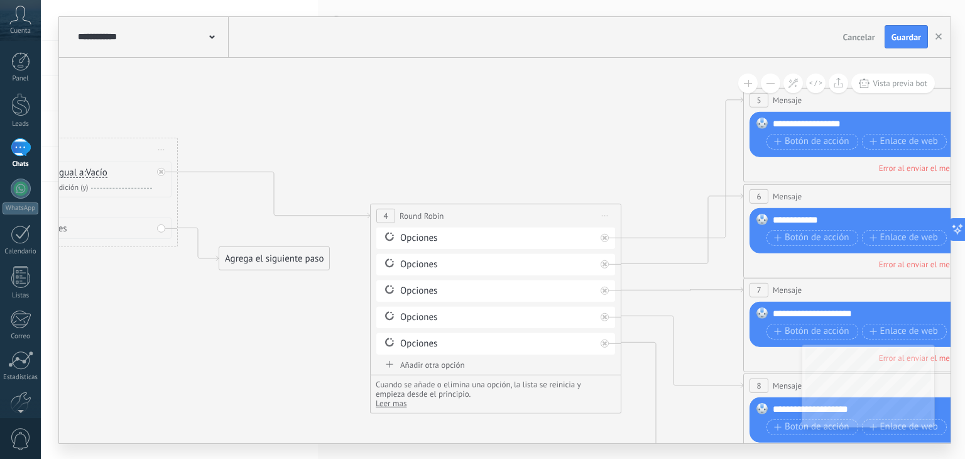
drag, startPoint x: 609, startPoint y: 137, endPoint x: 405, endPoint y: 167, distance: 205.9
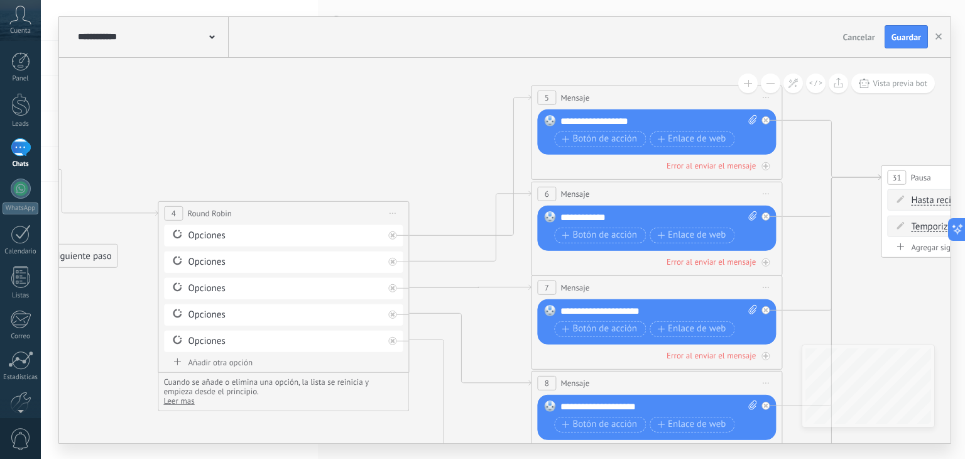
drag, startPoint x: 563, startPoint y: 162, endPoint x: 459, endPoint y: 134, distance: 106.7
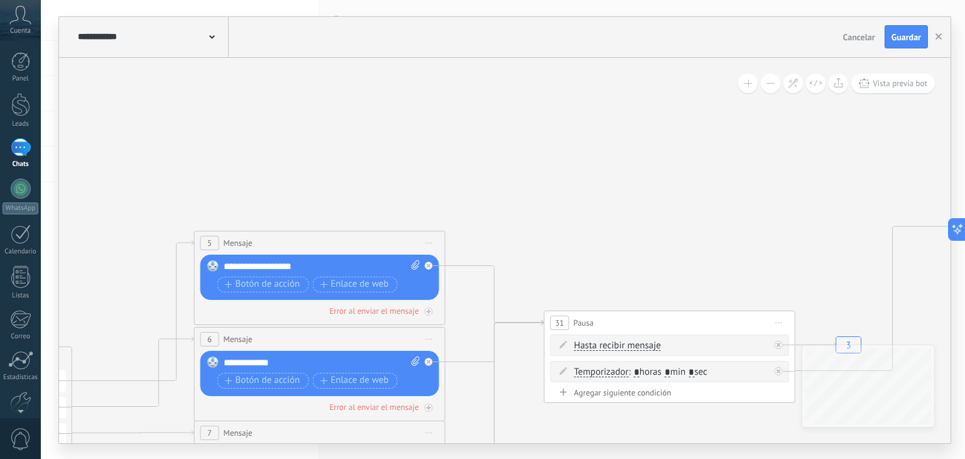
drag, startPoint x: 867, startPoint y: 138, endPoint x: 549, endPoint y: 265, distance: 342.4
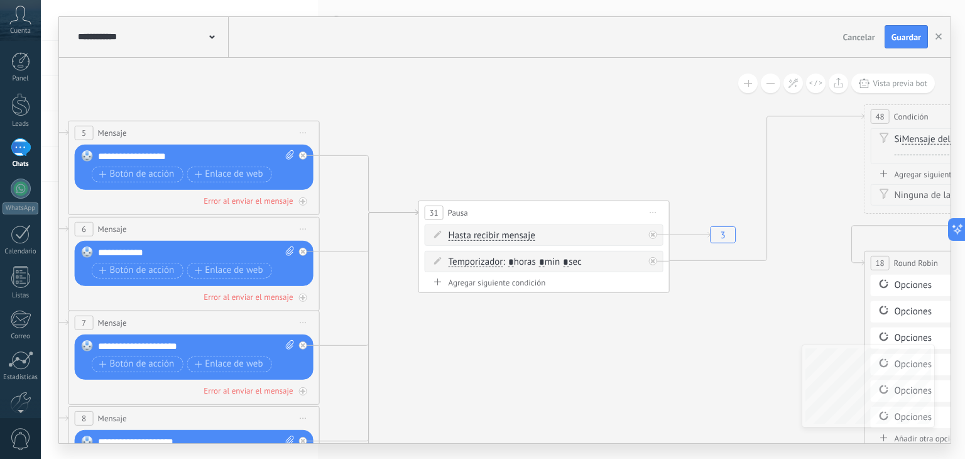
drag, startPoint x: 649, startPoint y: 206, endPoint x: 503, endPoint y: 92, distance: 184.4
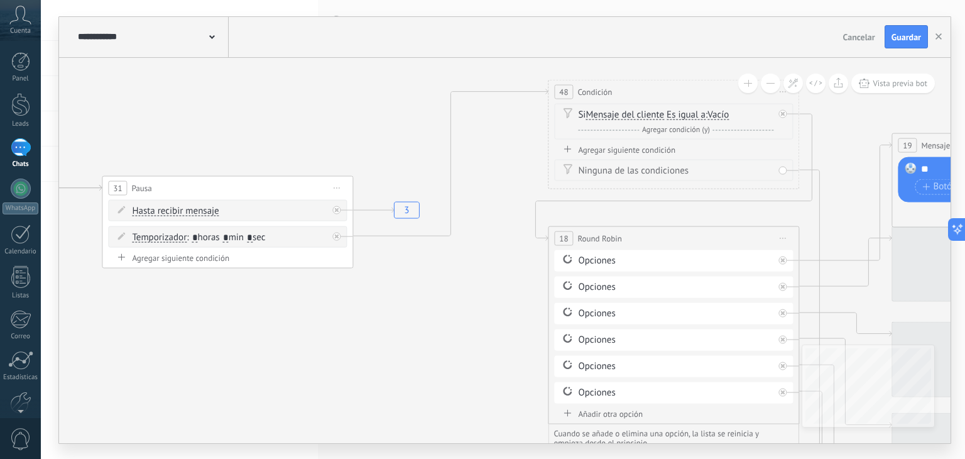
drag, startPoint x: 620, startPoint y: 129, endPoint x: 343, endPoint y: 145, distance: 277.6
click at [343, 145] on icon "3 3" at bounding box center [741, 290] width 4639 height 1494
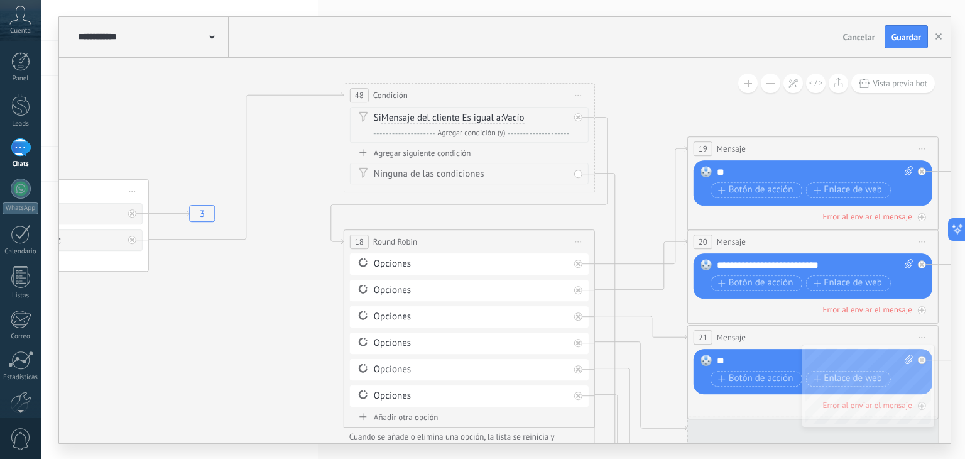
drag, startPoint x: 703, startPoint y: 70, endPoint x: 498, endPoint y: 74, distance: 204.9
click at [498, 74] on icon "3 3" at bounding box center [537, 294] width 4639 height 1494
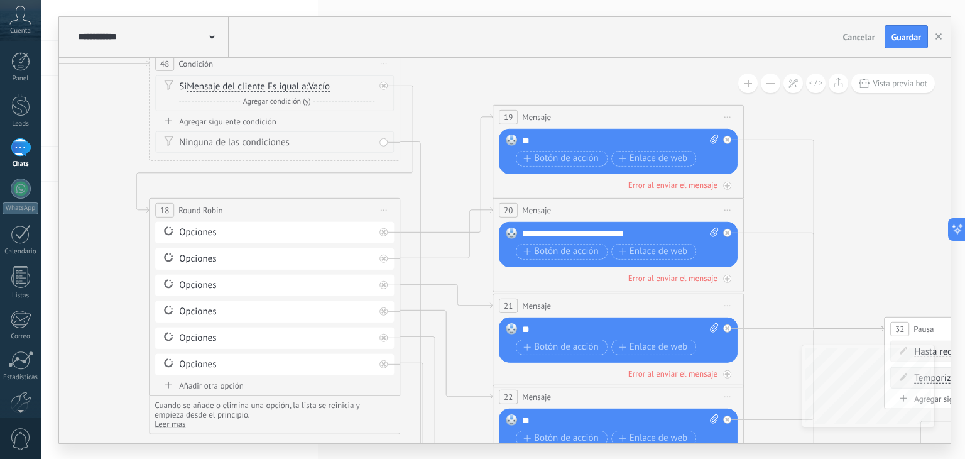
drag, startPoint x: 684, startPoint y: 89, endPoint x: 490, endPoint y: 57, distance: 196.7
click at [490, 57] on icon "3 3" at bounding box center [342, 250] width 4639 height 1470
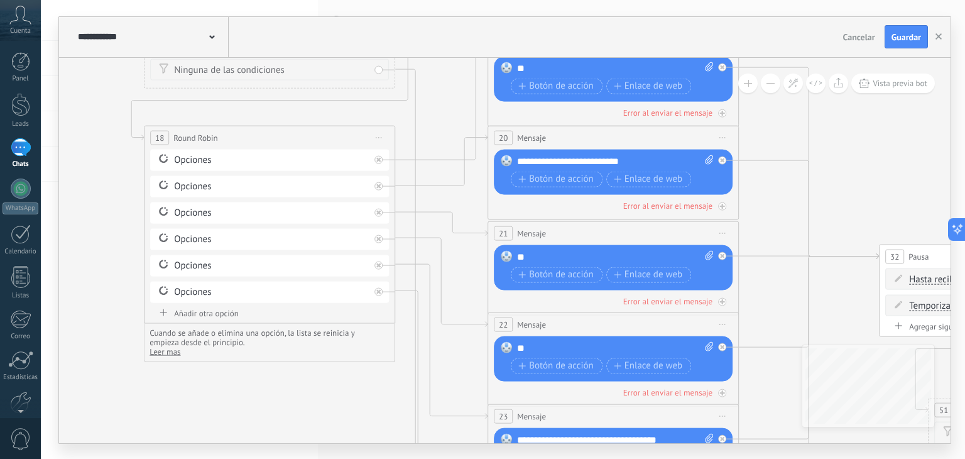
drag, startPoint x: 872, startPoint y: 177, endPoint x: 872, endPoint y: 143, distance: 33.9
click at [865, 99] on icon "3 3" at bounding box center [337, 178] width 4639 height 1470
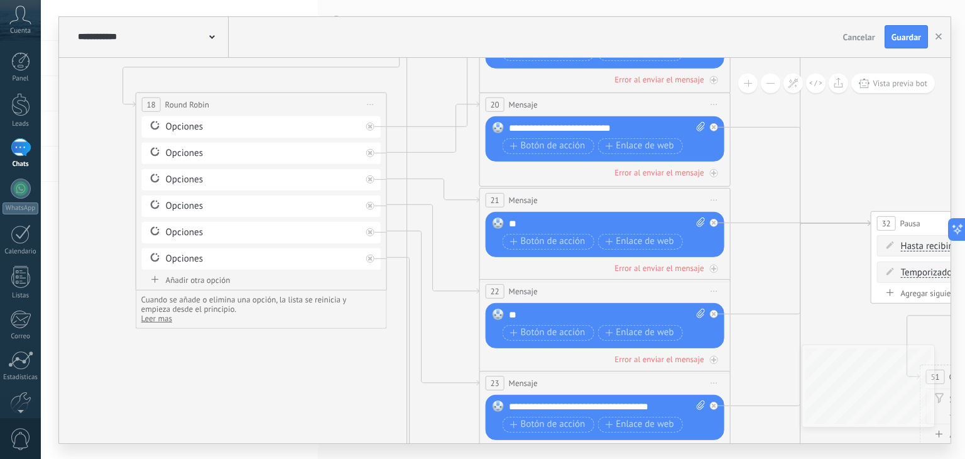
drag, startPoint x: 876, startPoint y: 156, endPoint x: 868, endPoint y: 128, distance: 29.9
click at [868, 128] on icon "3 3" at bounding box center [329, 144] width 4639 height 1470
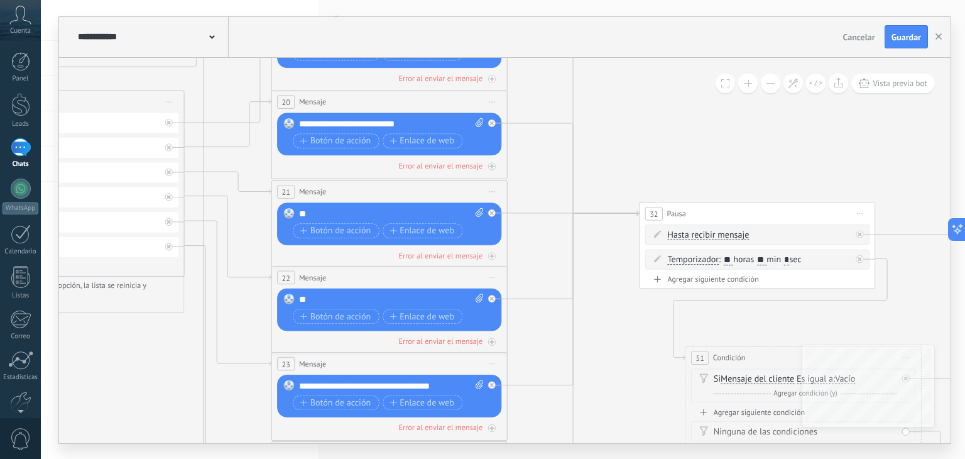
drag, startPoint x: 900, startPoint y: 148, endPoint x: 652, endPoint y: 140, distance: 247.8
click at [654, 144] on icon "3 3" at bounding box center [130, 140] width 4361 height 1382
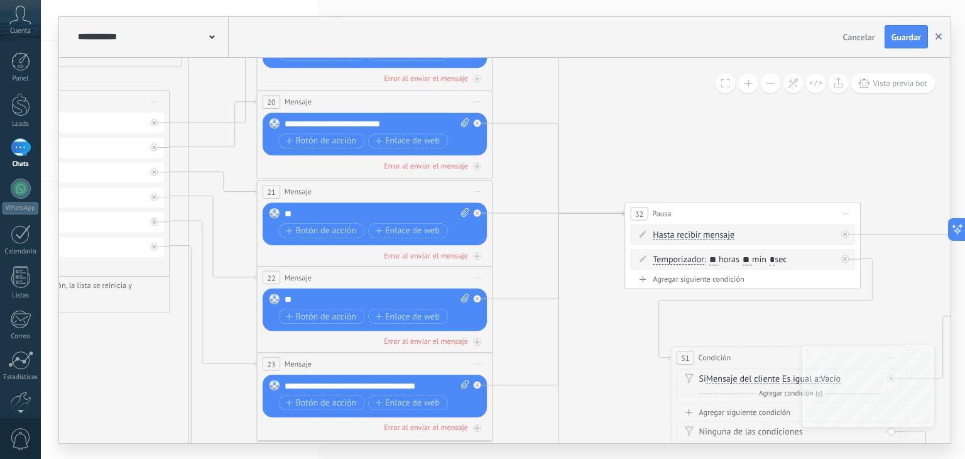
click at [941, 38] on use "button" at bounding box center [939, 36] width 6 height 6
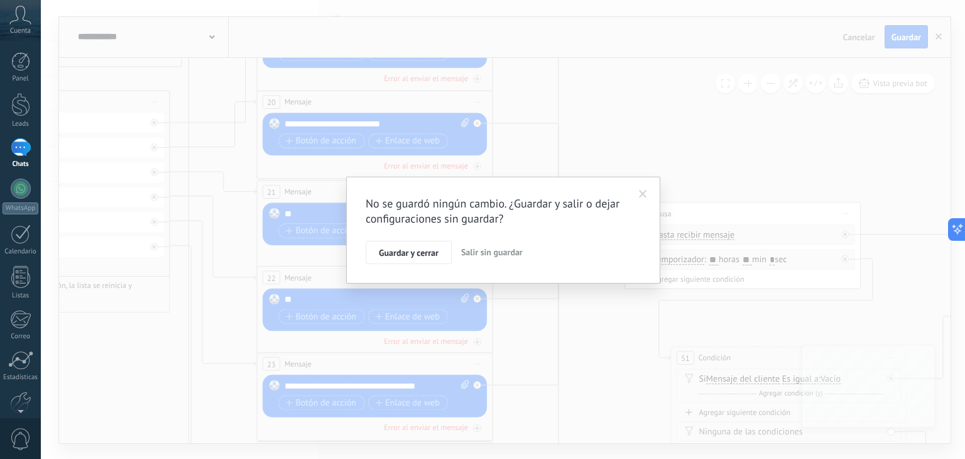
click at [490, 250] on span "Salir sin guardar" at bounding box center [492, 251] width 62 height 11
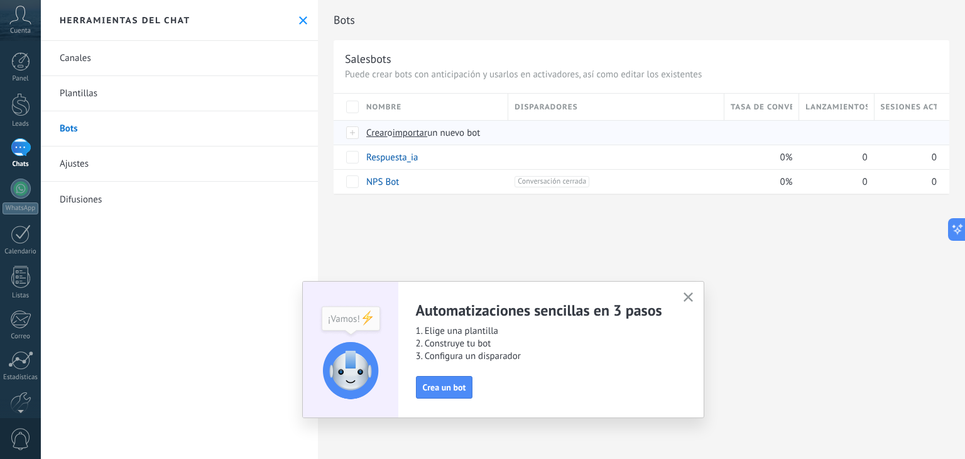
click at [420, 133] on span "importar" at bounding box center [410, 133] width 35 height 12
click at [0, 0] on input "importar un nuevo bot" at bounding box center [0, 0] width 0 height 0
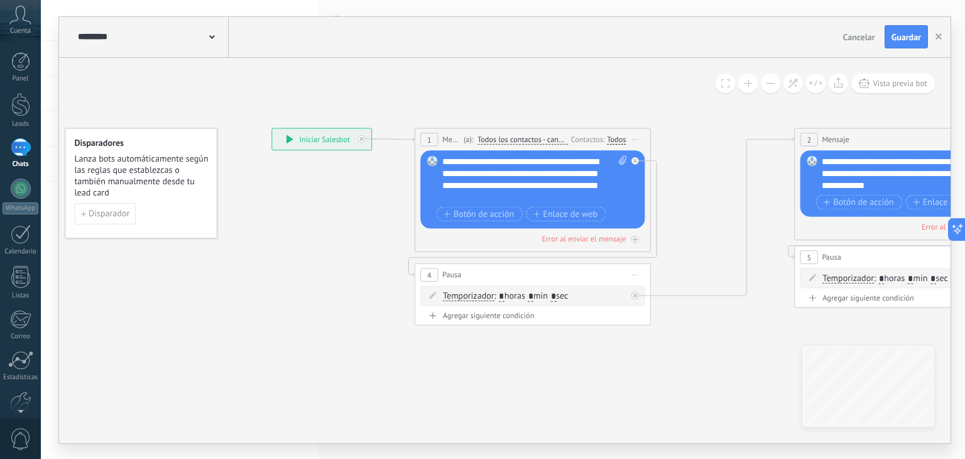
drag, startPoint x: 422, startPoint y: 248, endPoint x: 339, endPoint y: 248, distance: 82.3
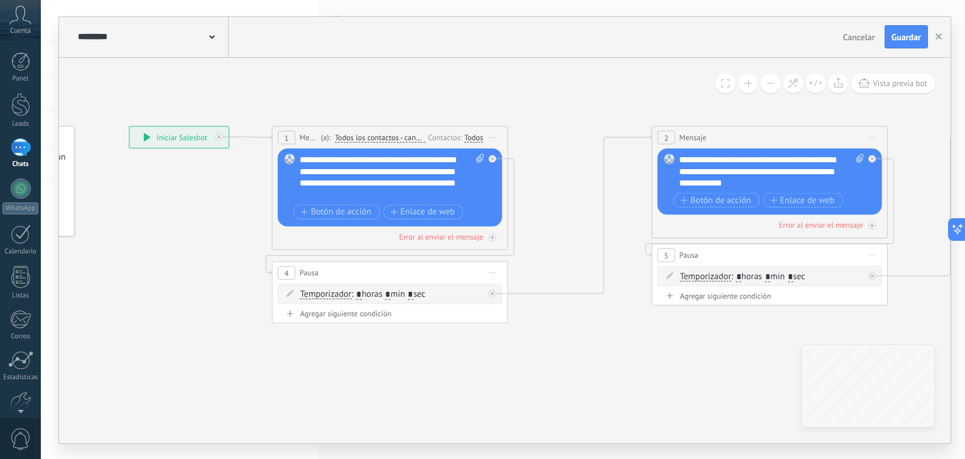
drag, startPoint x: 722, startPoint y: 363, endPoint x: 579, endPoint y: 361, distance: 142.7
drag, startPoint x: 341, startPoint y: 191, endPoint x: 400, endPoint y: 174, distance: 62.1
click at [400, 174] on div "**********" at bounding box center [392, 176] width 185 height 47
